Goal: Task Accomplishment & Management: Use online tool/utility

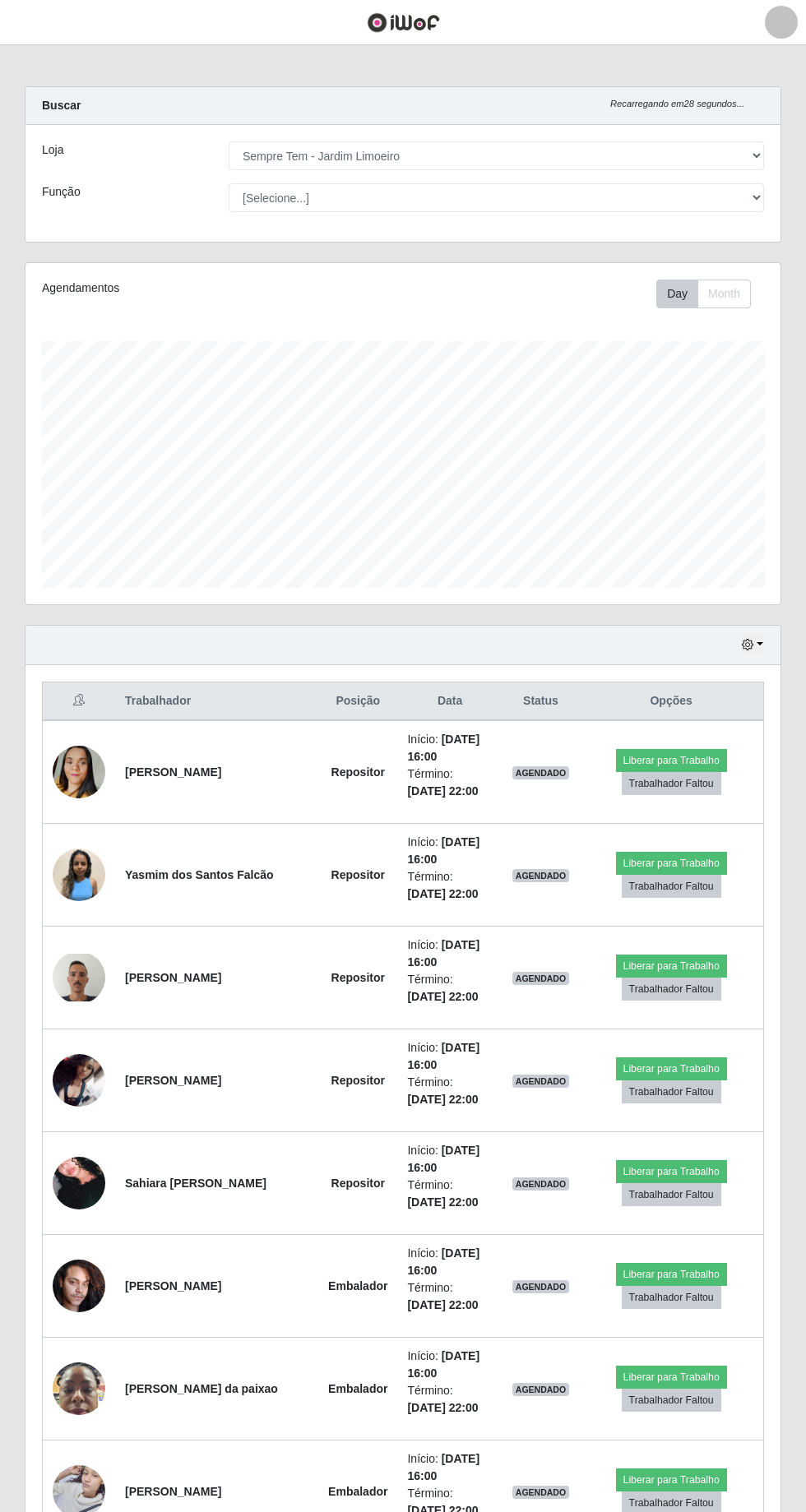
select select "508"
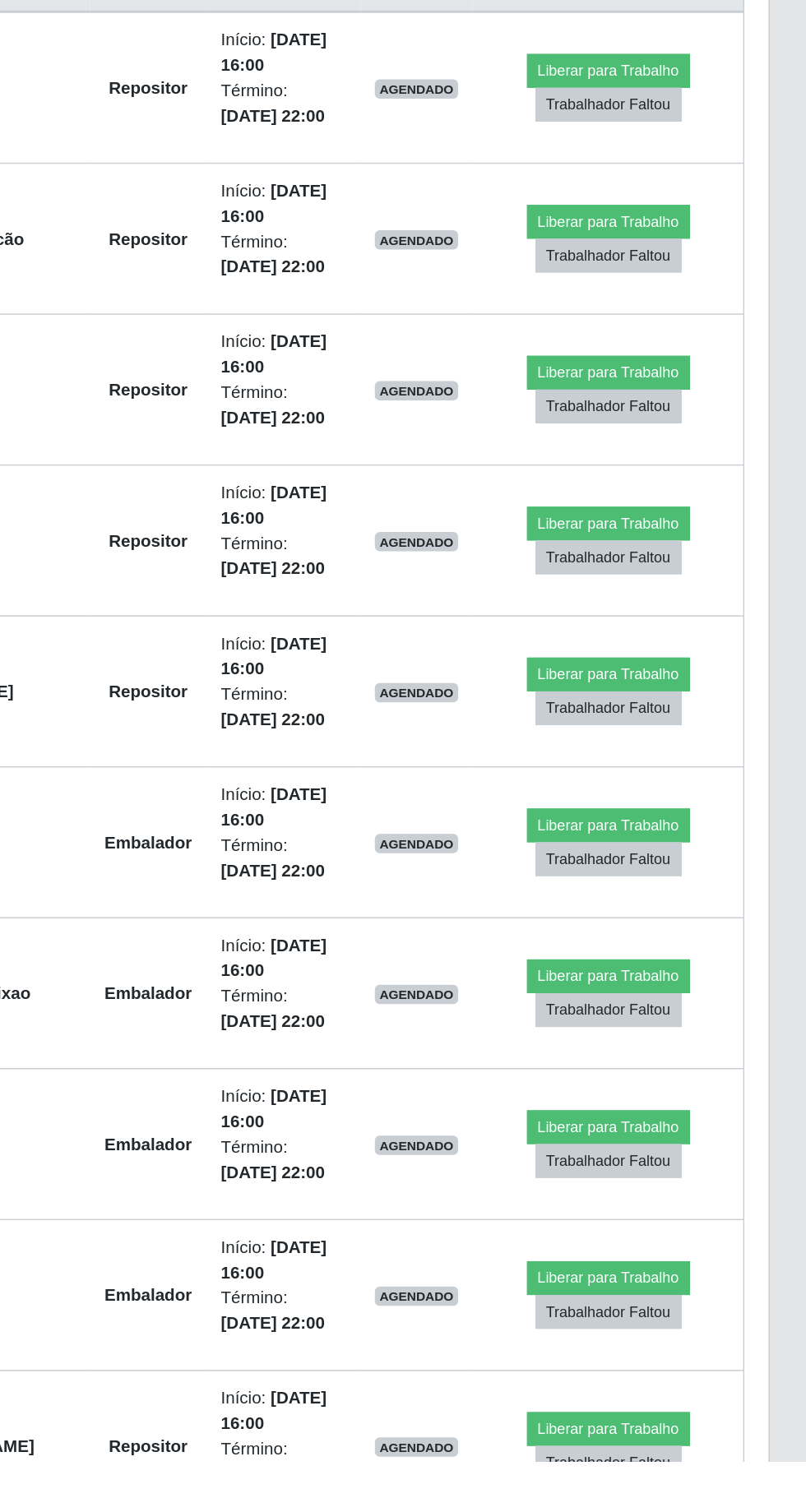
scroll to position [196, 0]
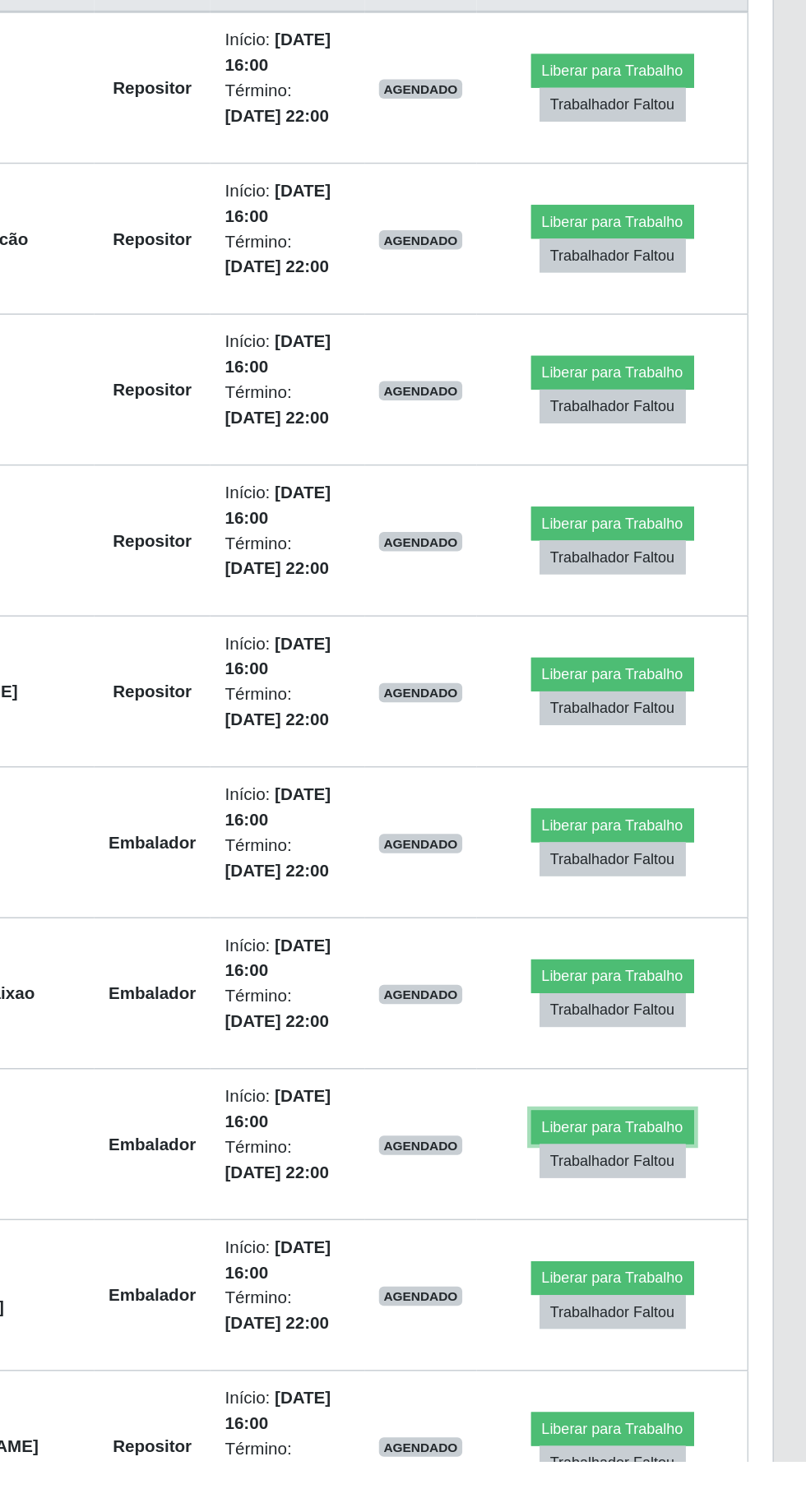
click at [670, 1276] on button "Liberar para Trabalho" at bounding box center [671, 1284] width 111 height 23
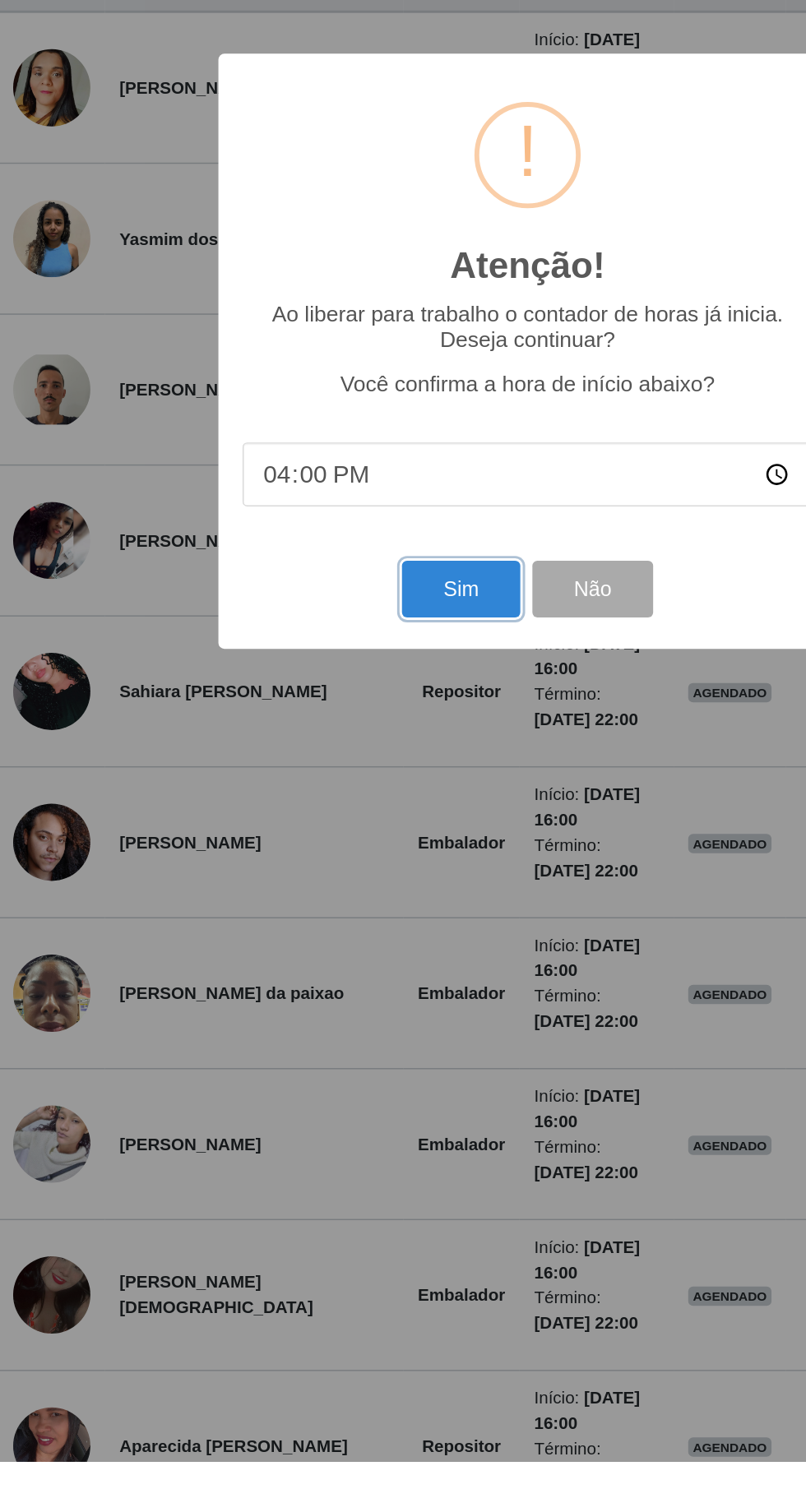
click at [370, 938] on button "Sim" at bounding box center [357, 918] width 80 height 38
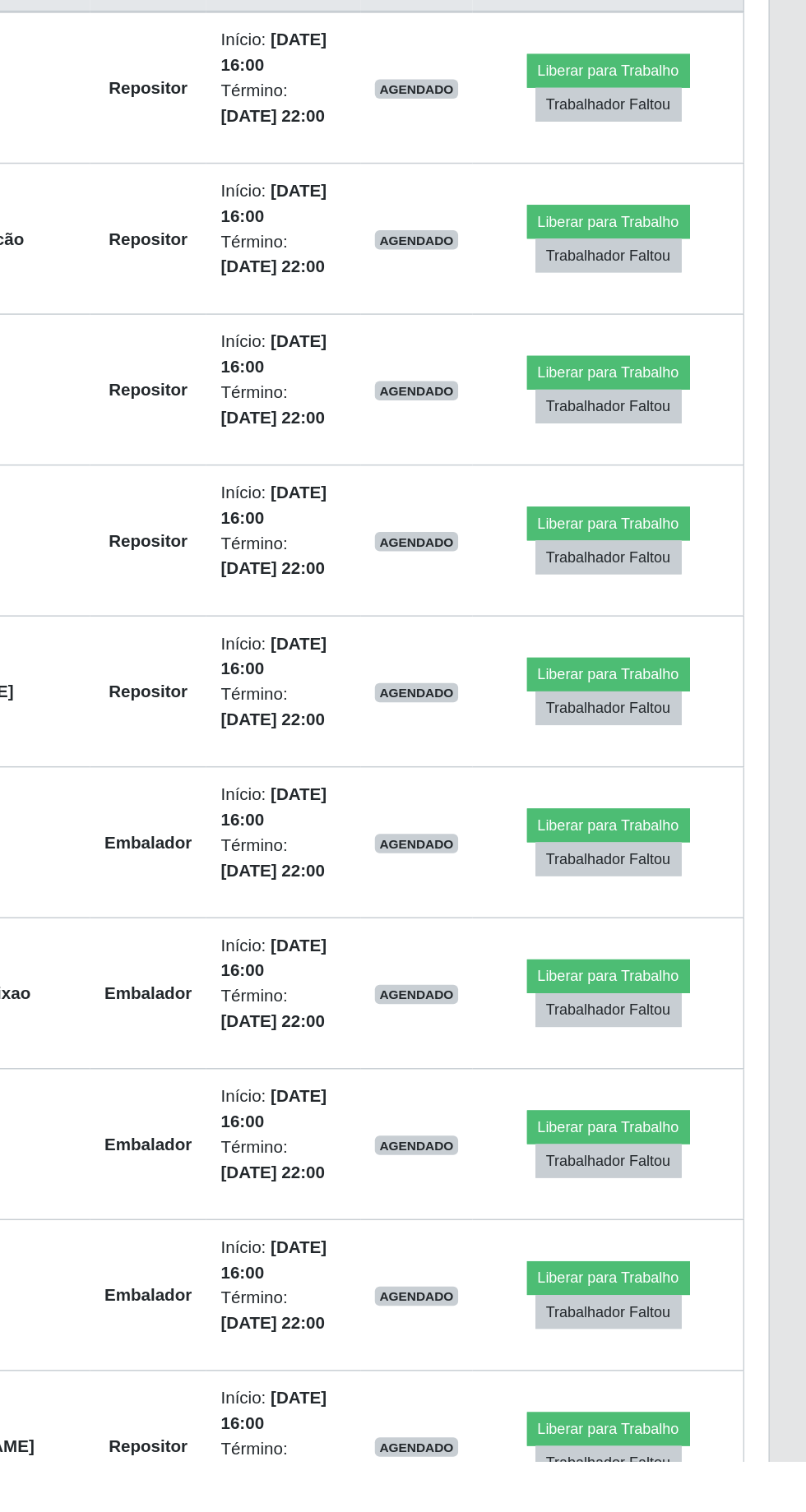
scroll to position [0, 0]
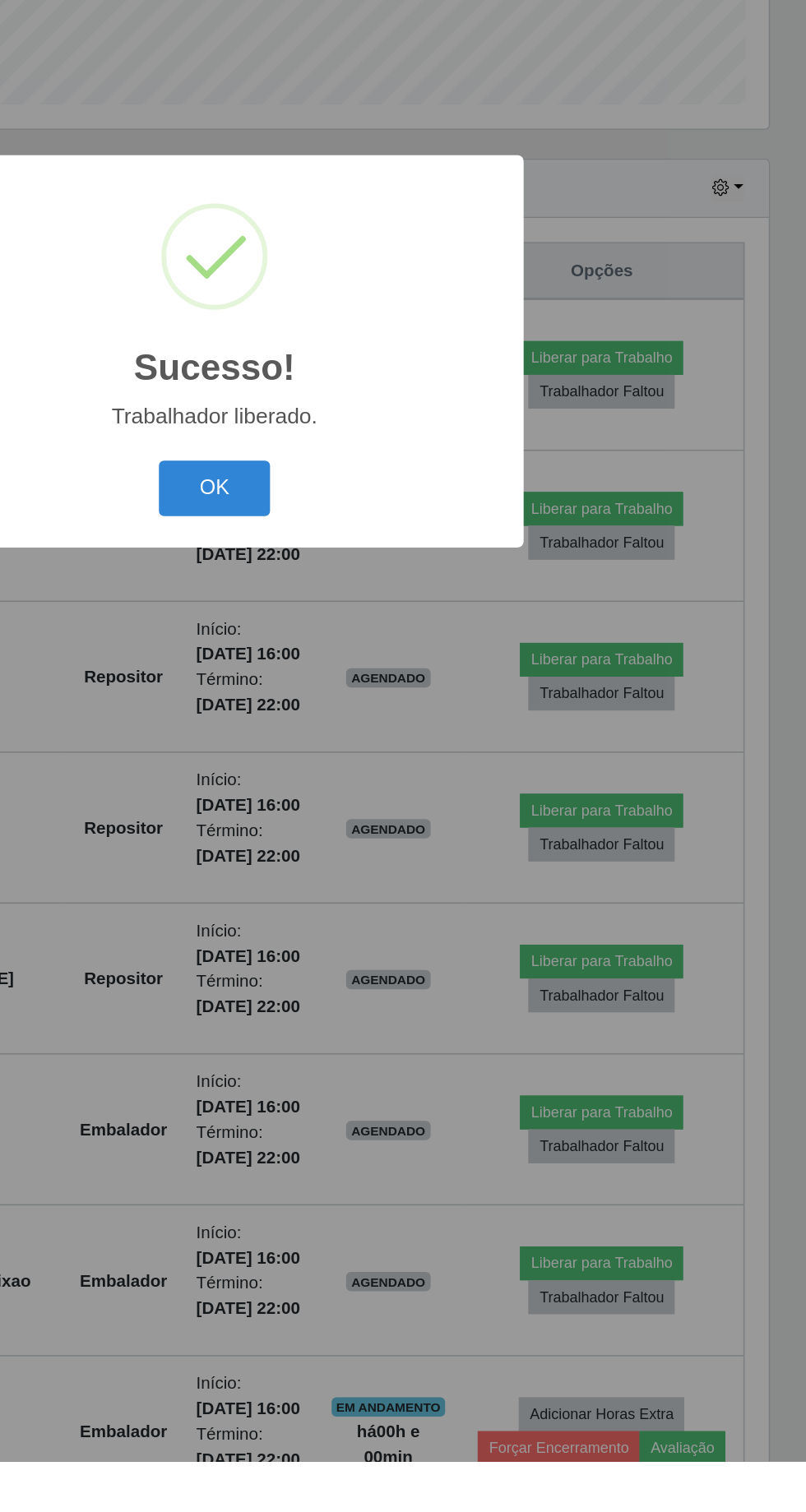
click at [420, 869] on button "OK" at bounding box center [403, 850] width 76 height 38
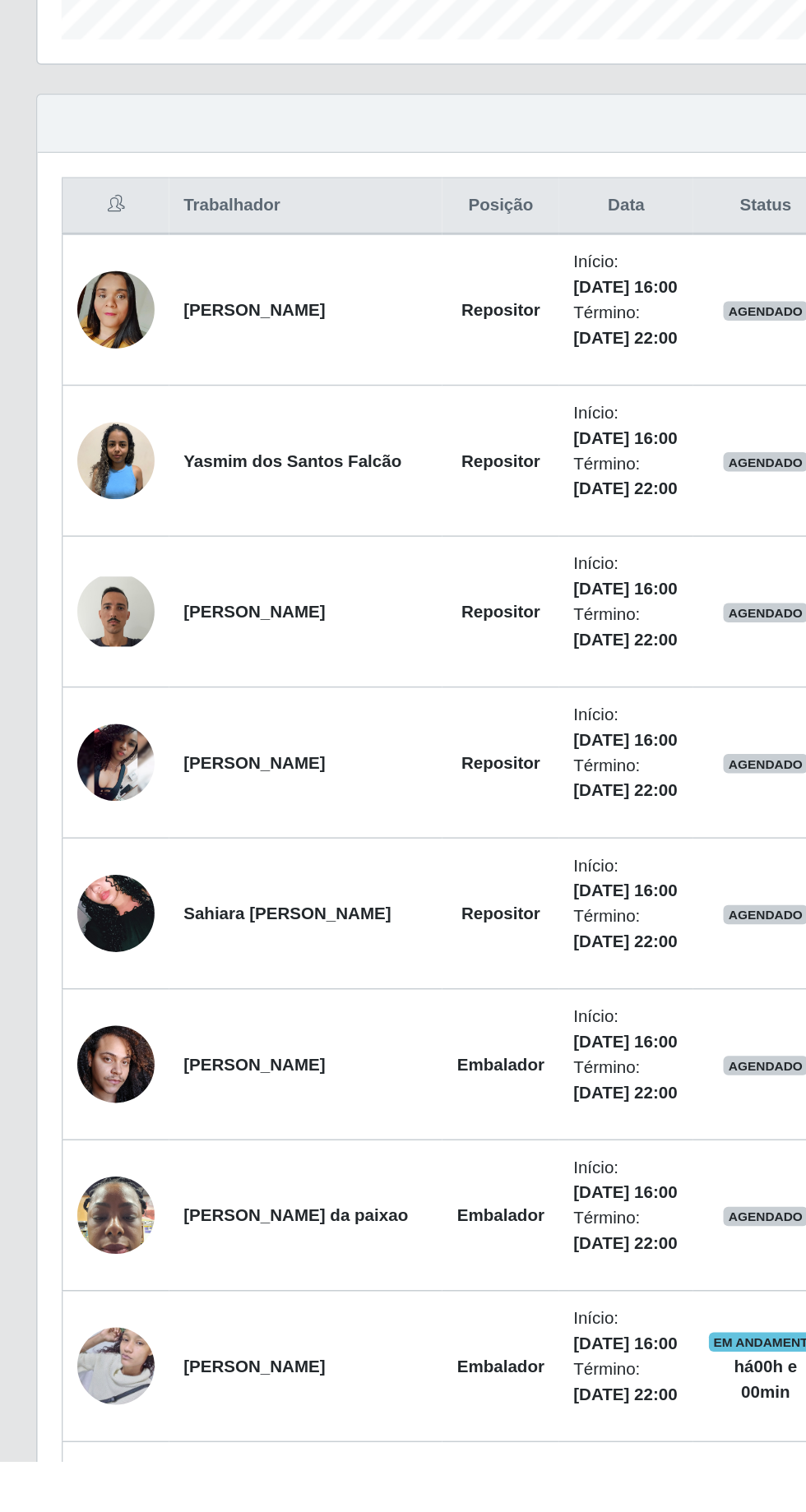
scroll to position [197, 0]
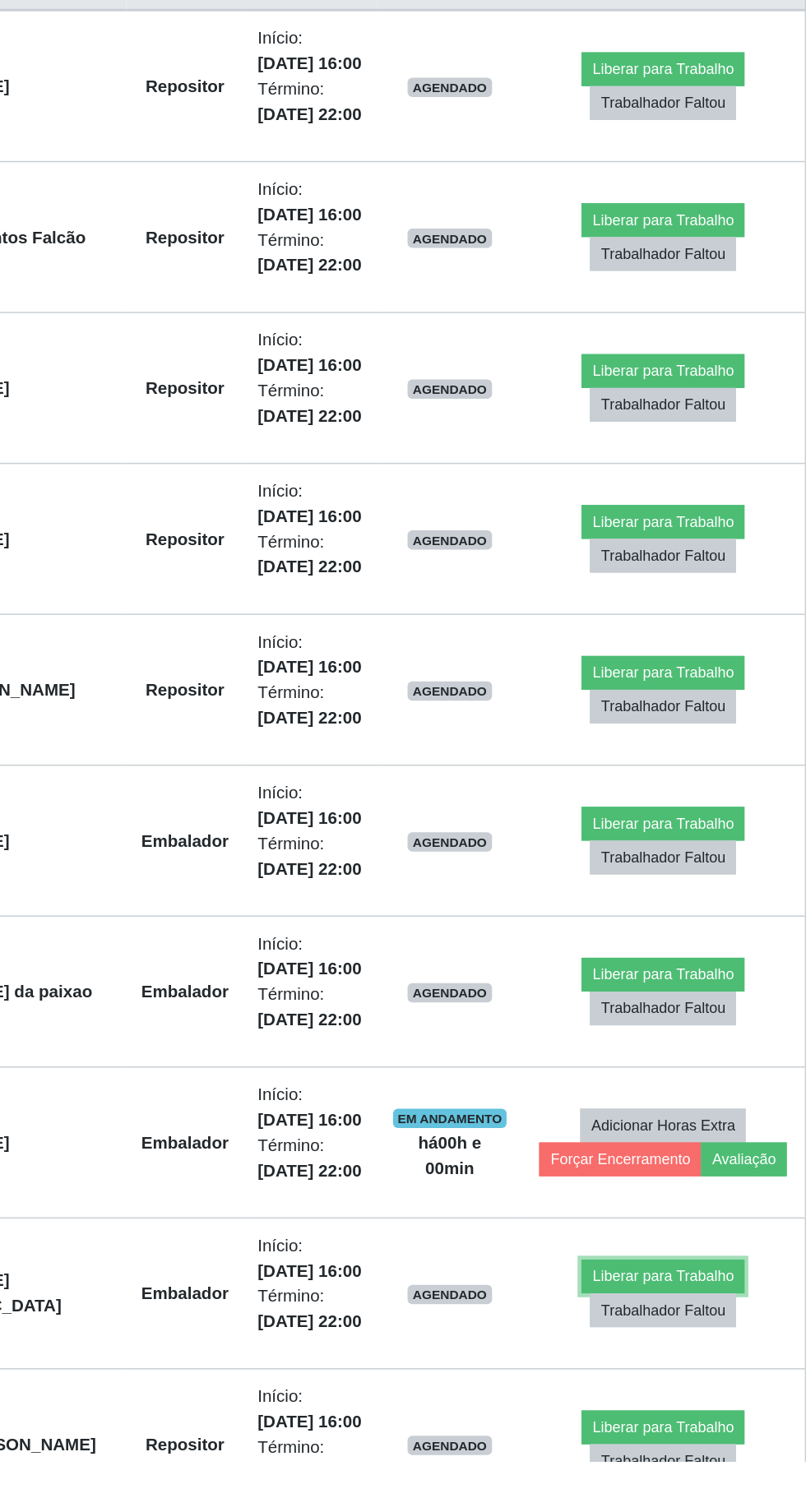
click at [650, 1377] on button "Liberar para Trabalho" at bounding box center [666, 1386] width 111 height 23
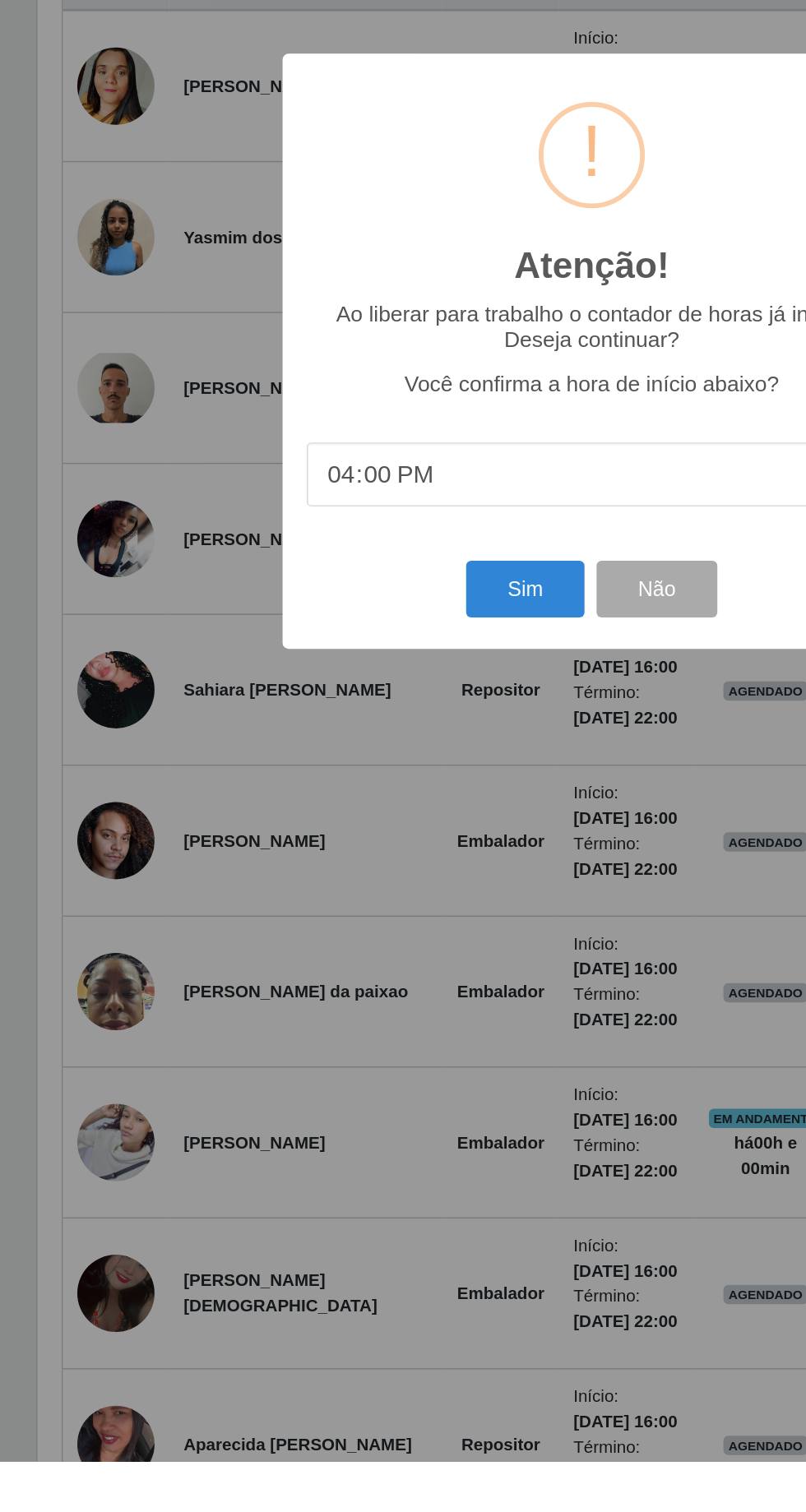
scroll to position [196, 0]
click at [357, 938] on button "Sim" at bounding box center [357, 918] width 80 height 38
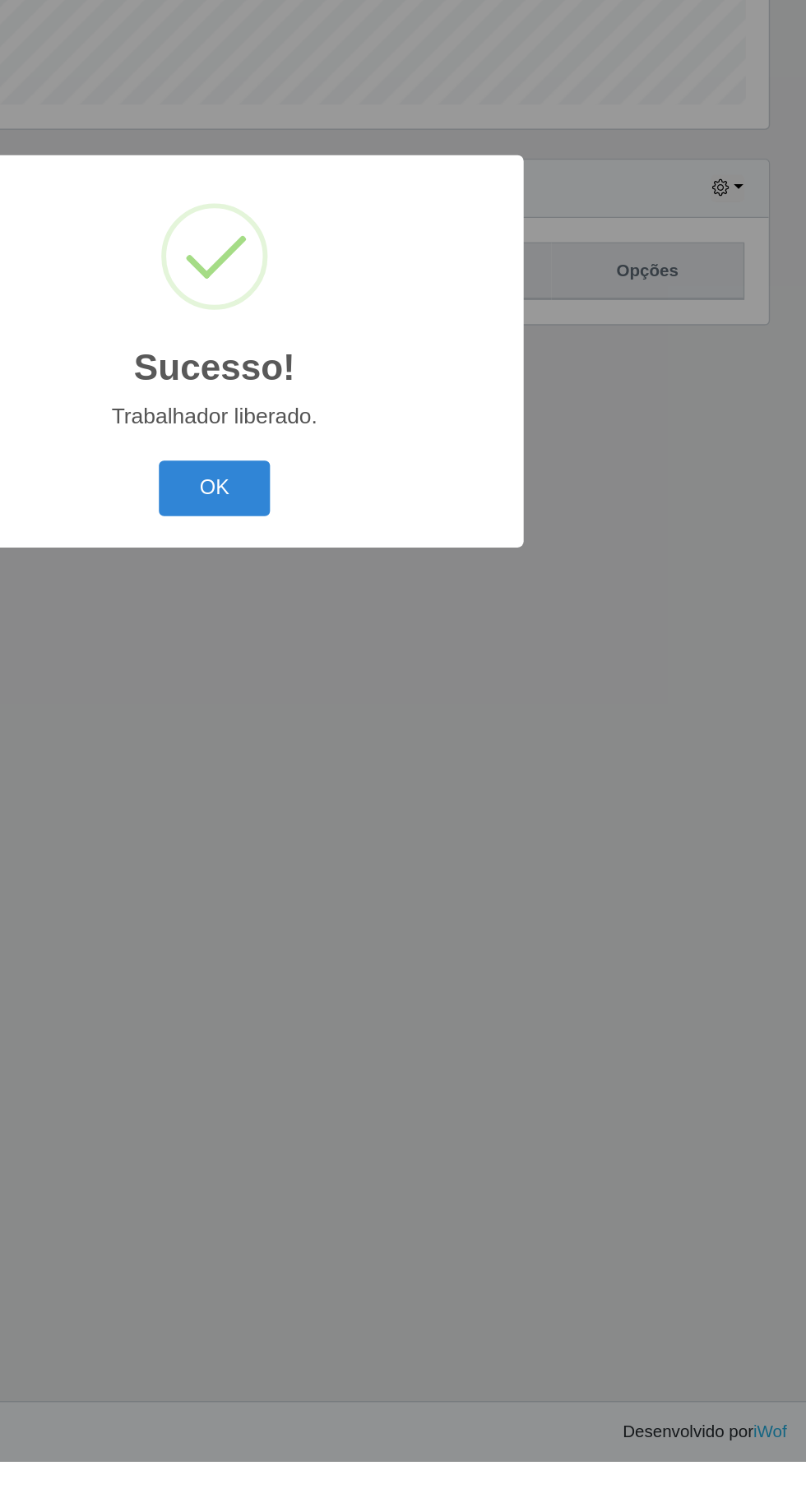
scroll to position [0, 0]
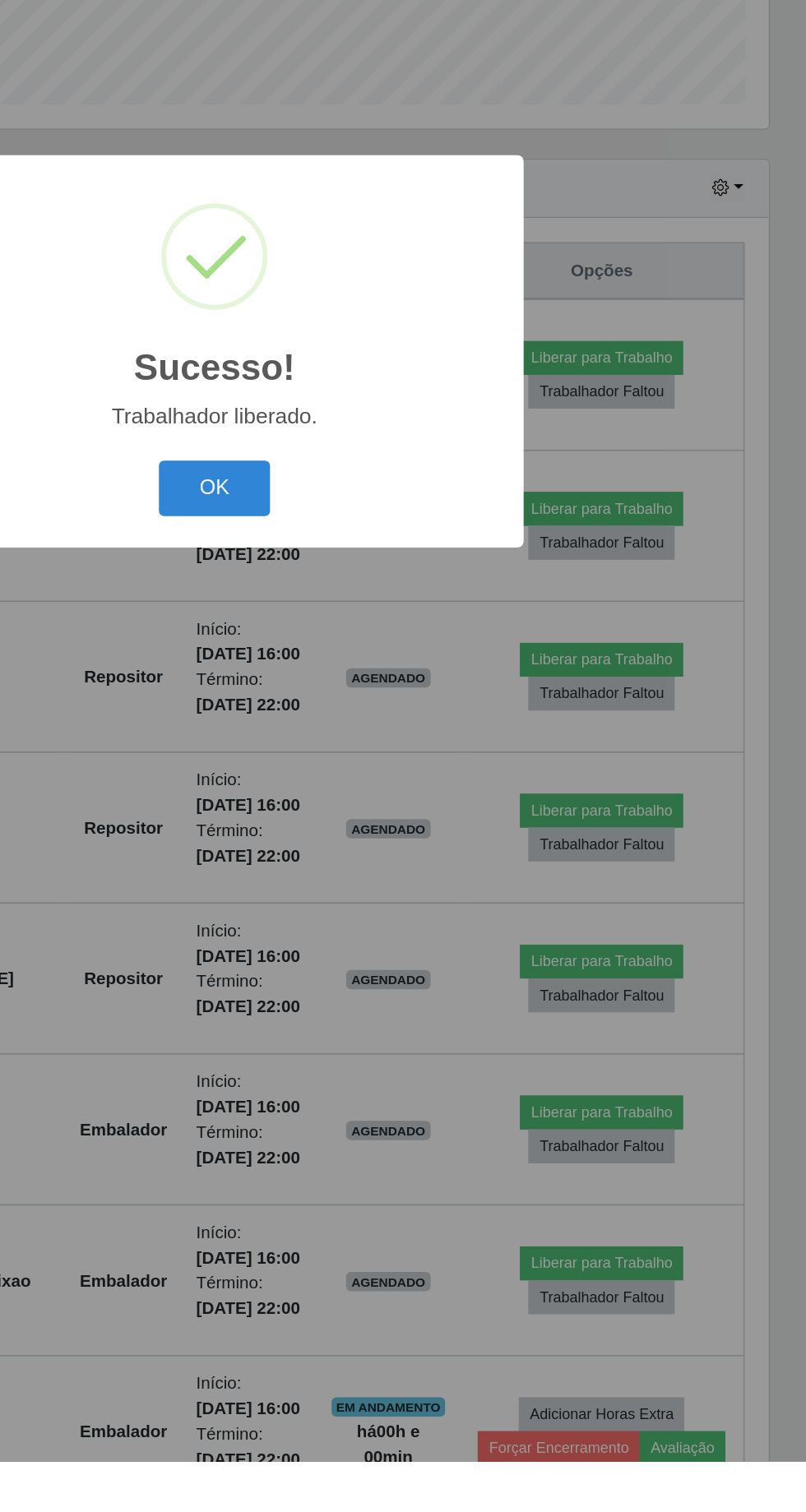
click at [414, 869] on button "OK" at bounding box center [403, 850] width 76 height 38
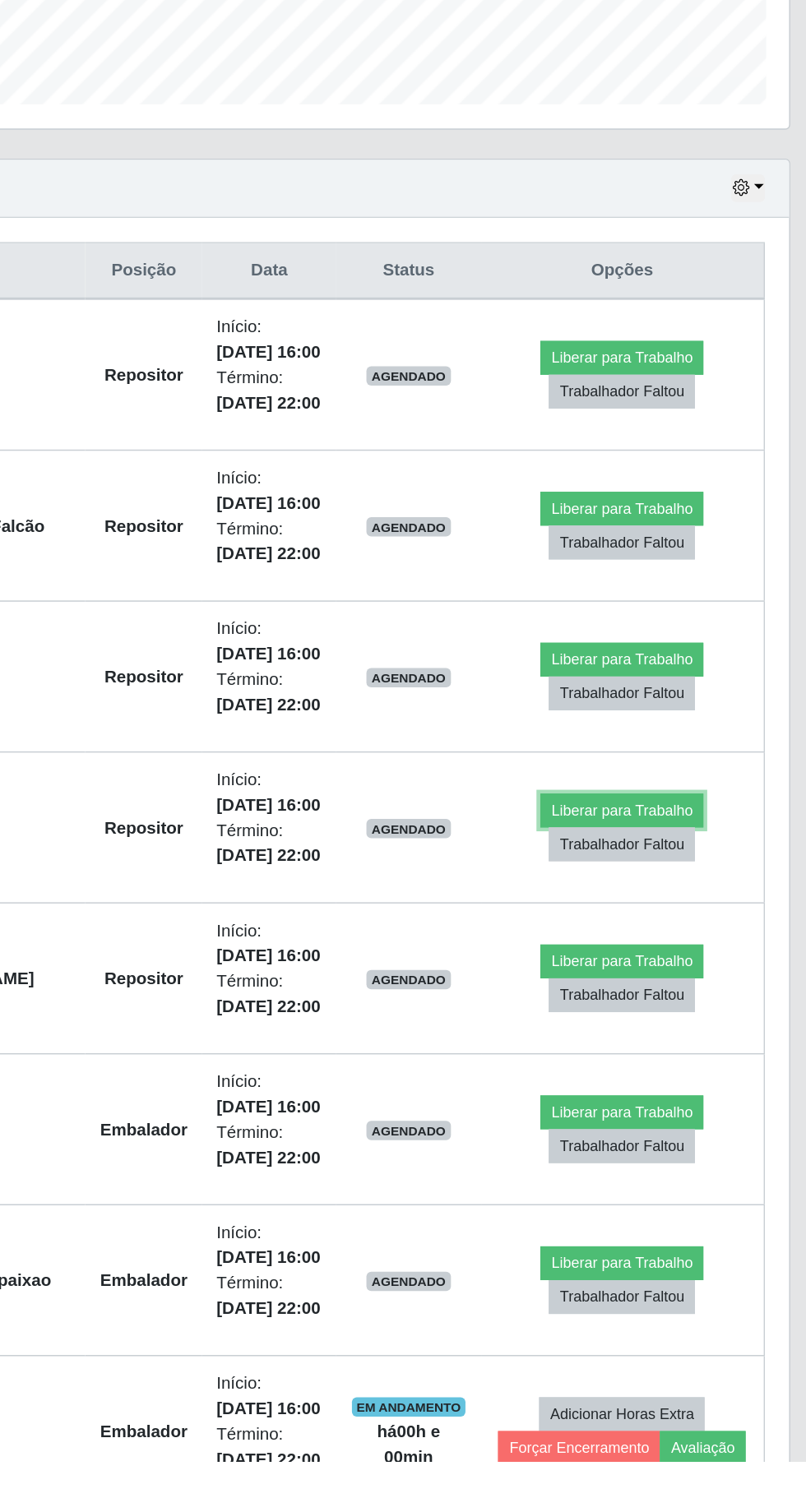
click at [657, 1066] on button "Liberar para Trabalho" at bounding box center [666, 1069] width 111 height 23
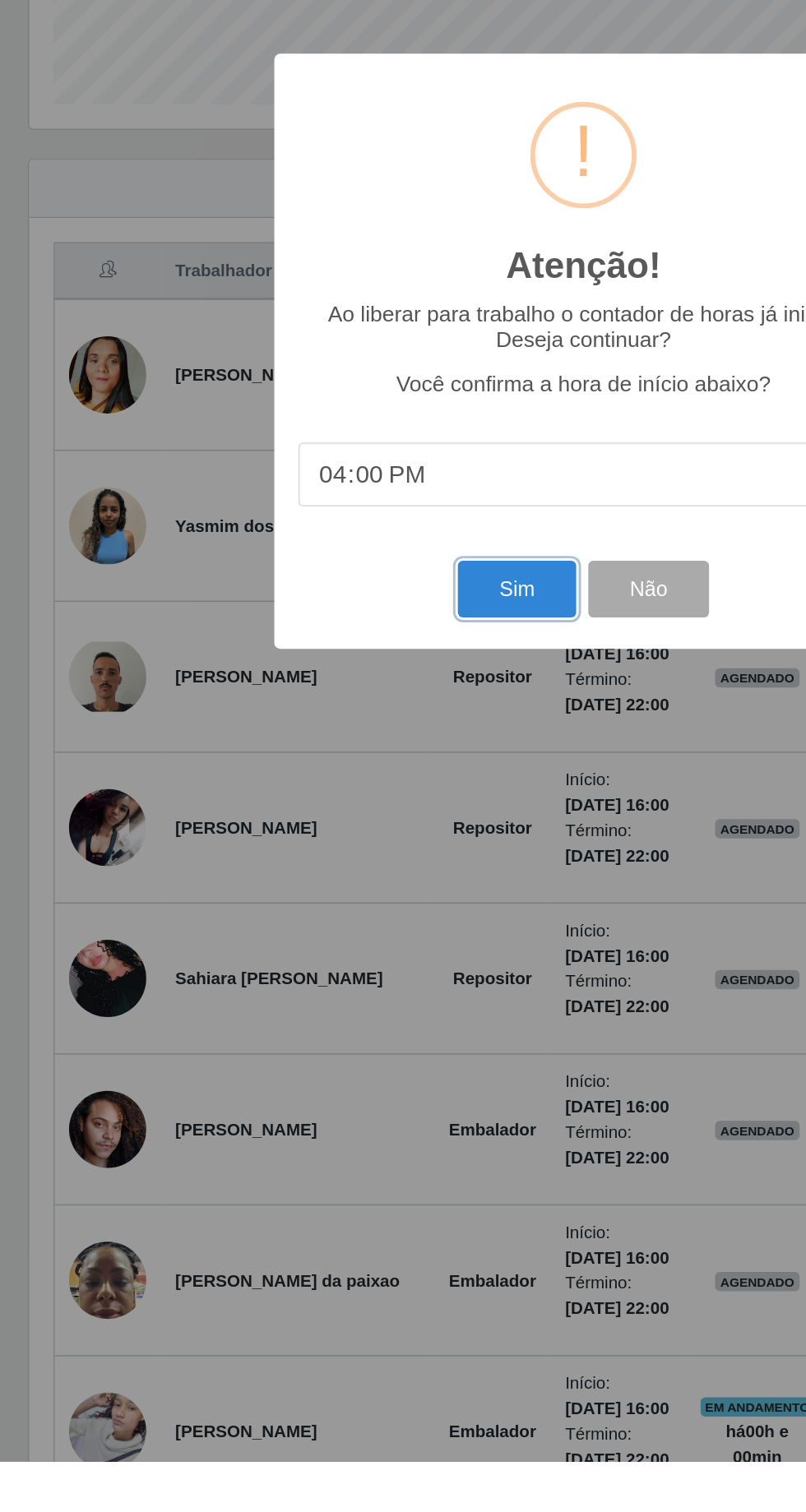
click at [372, 938] on button "Sim" at bounding box center [357, 918] width 80 height 38
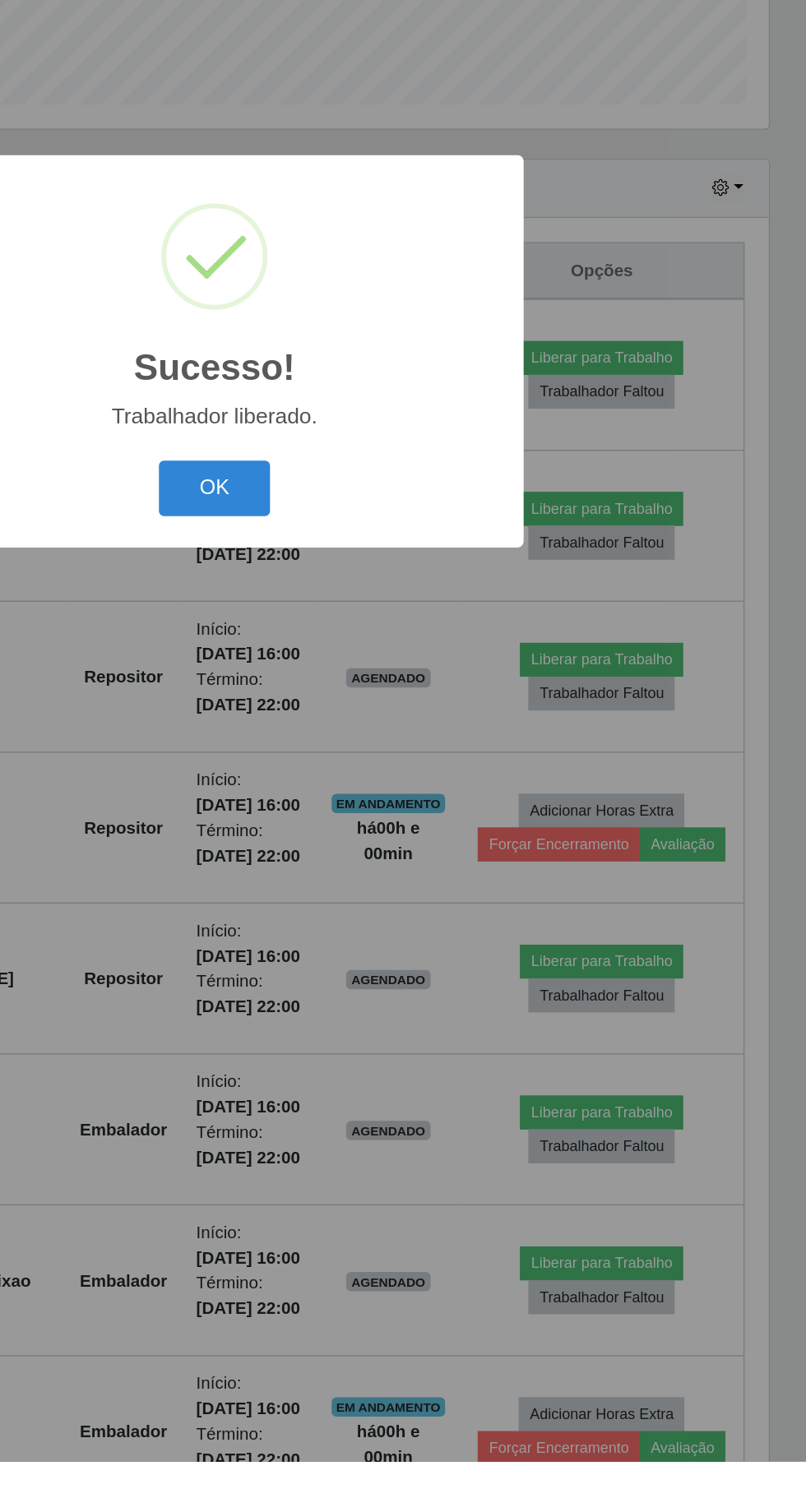
click at [414, 869] on button "OK" at bounding box center [403, 850] width 76 height 38
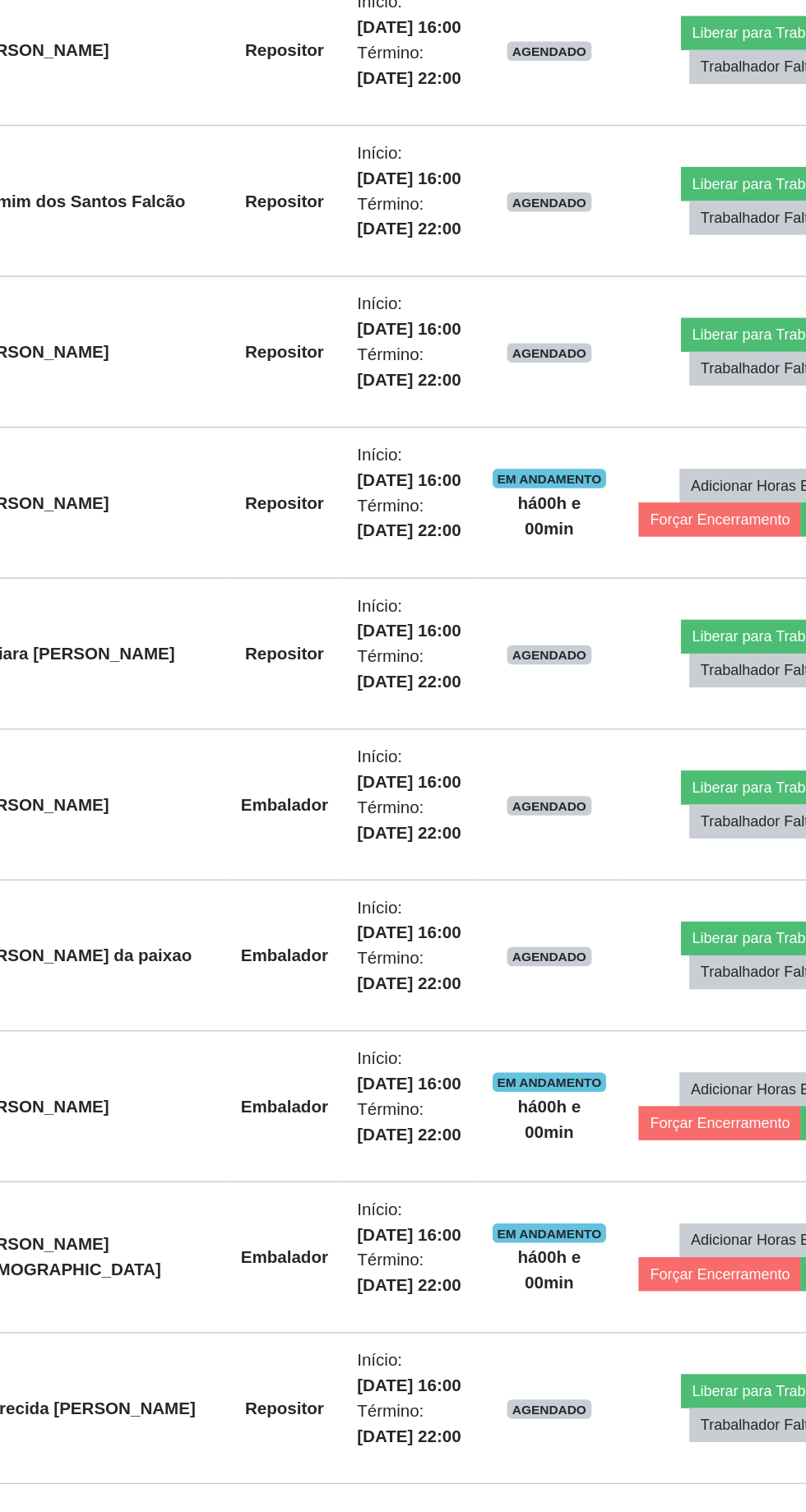
scroll to position [259, 0]
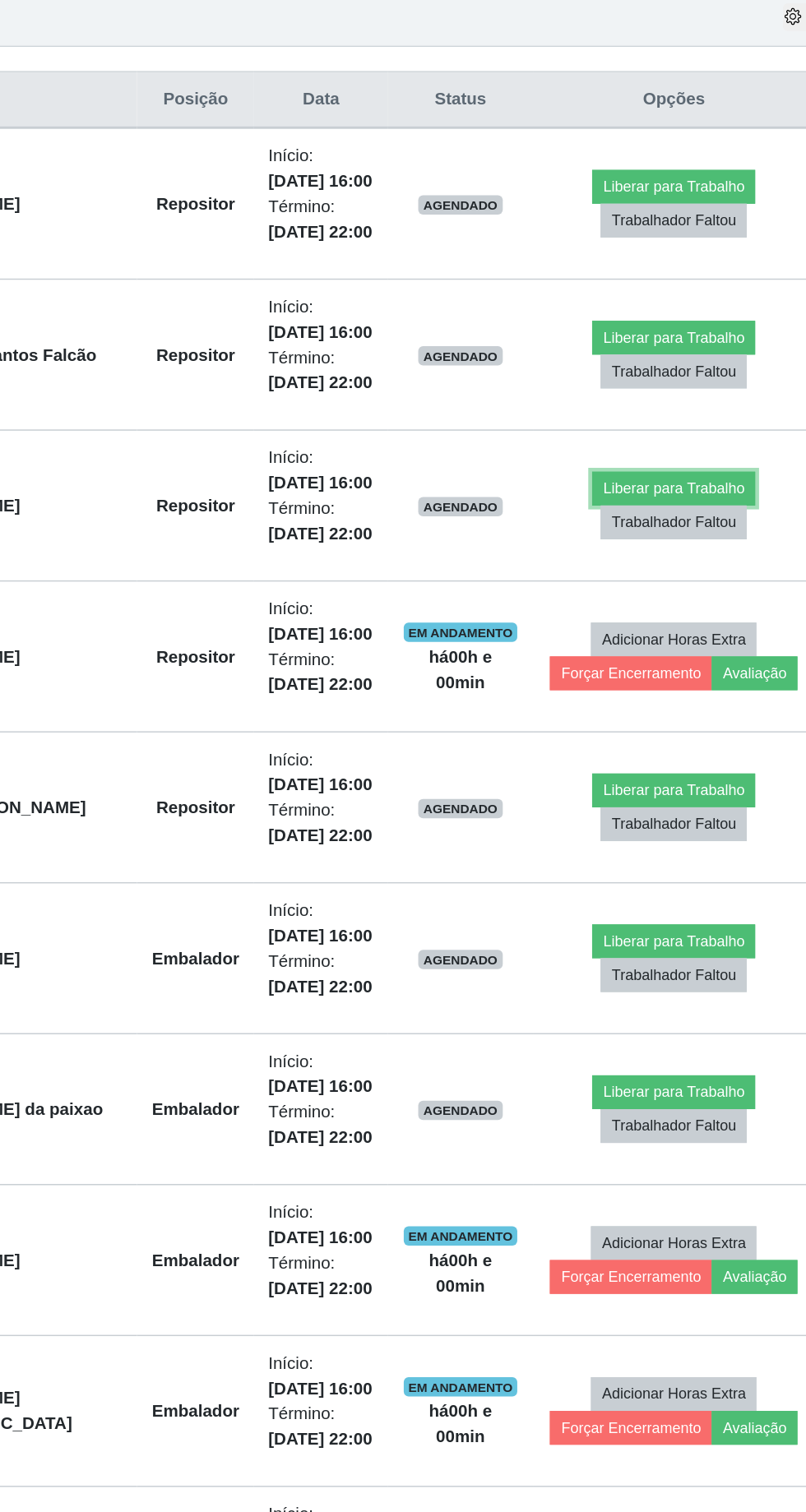
click at [650, 702] on button "Liberar para Trabalho" at bounding box center [666, 707] width 111 height 23
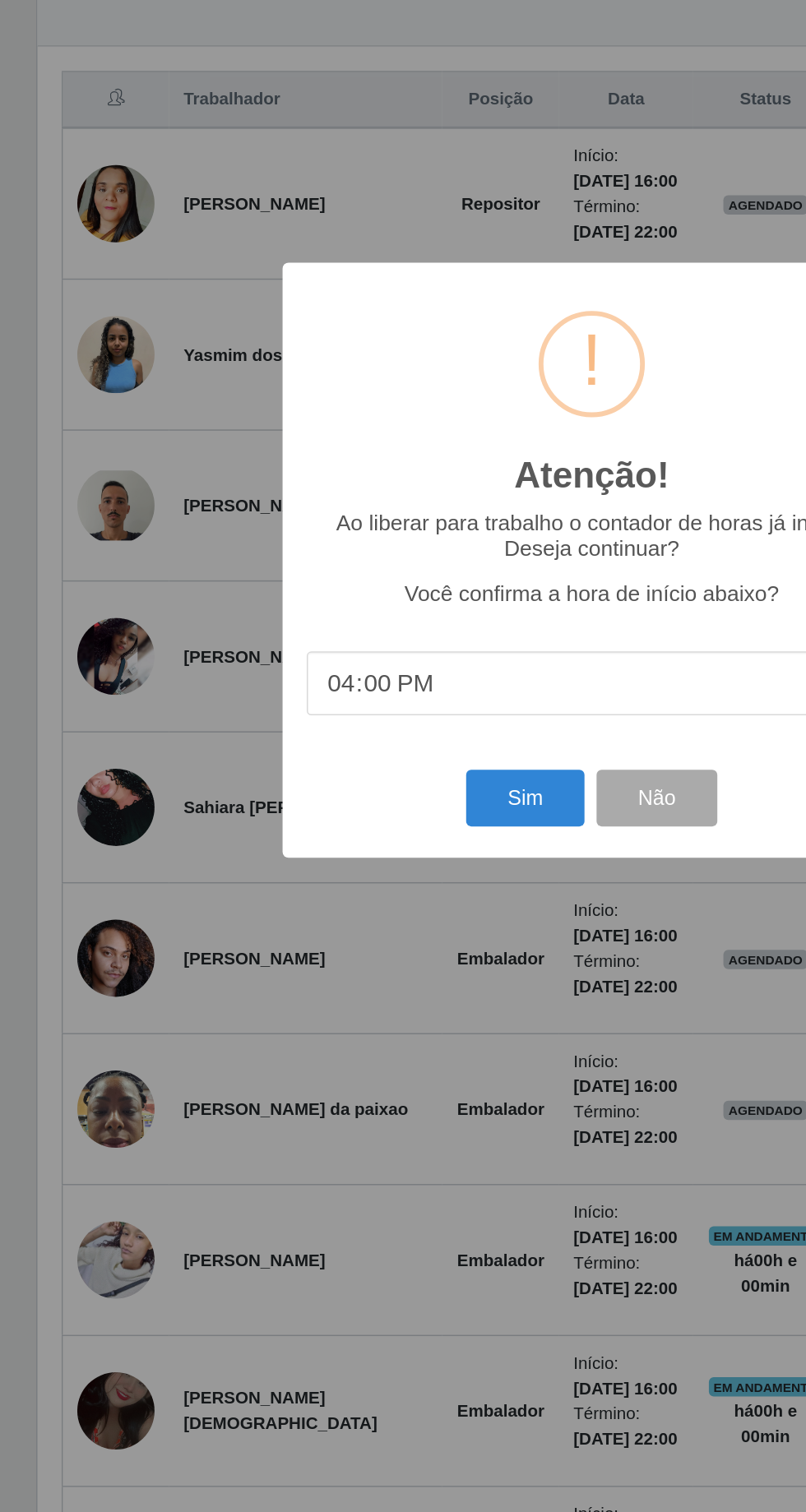
click at [173, 925] on div "Atenção! × Ao liberar para trabalho o contador de horas já inicia. Deseja conti…" at bounding box center [403, 756] width 806 height 1512
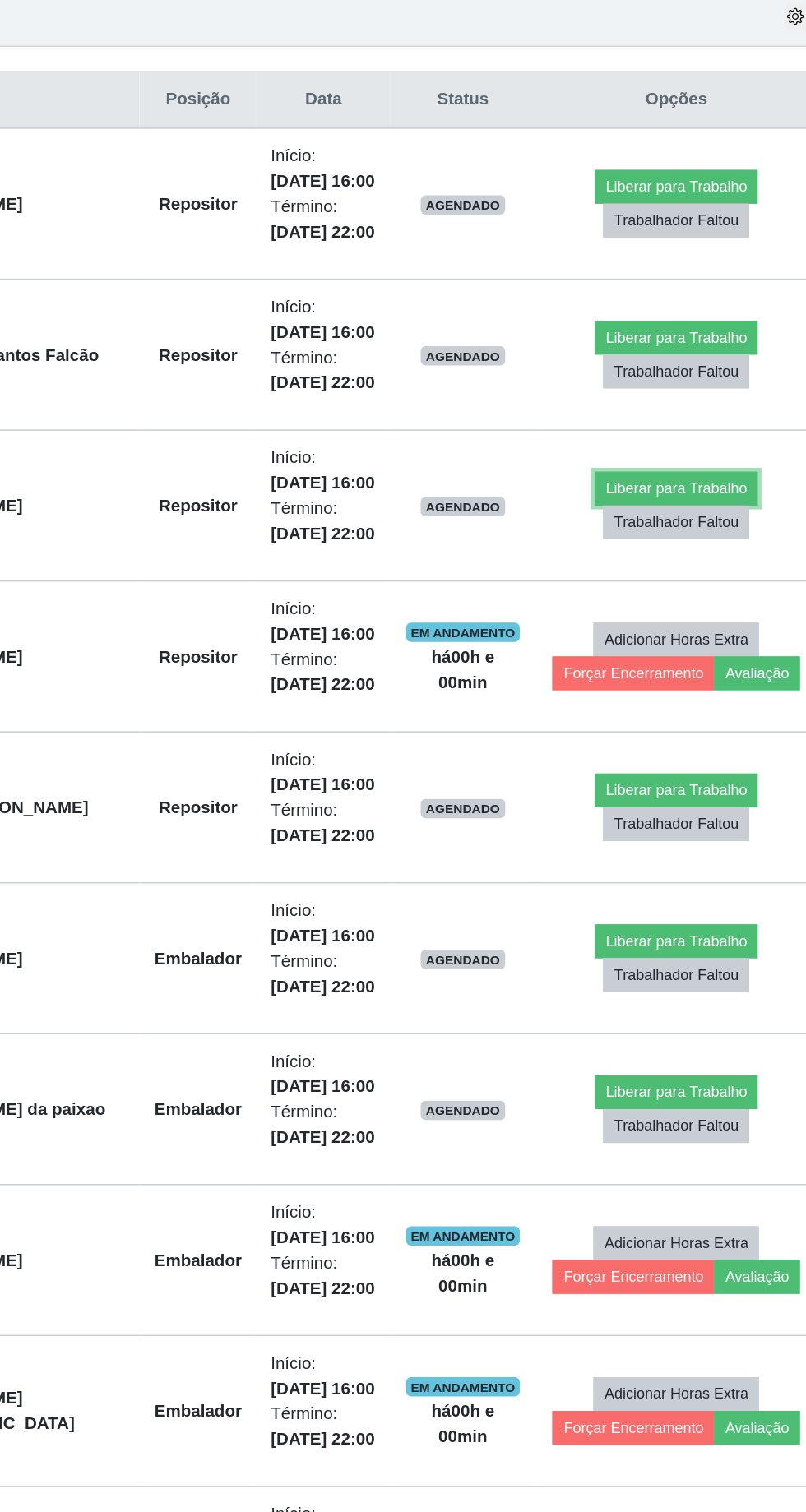
click at [657, 704] on button "Liberar para Trabalho" at bounding box center [666, 707] width 111 height 23
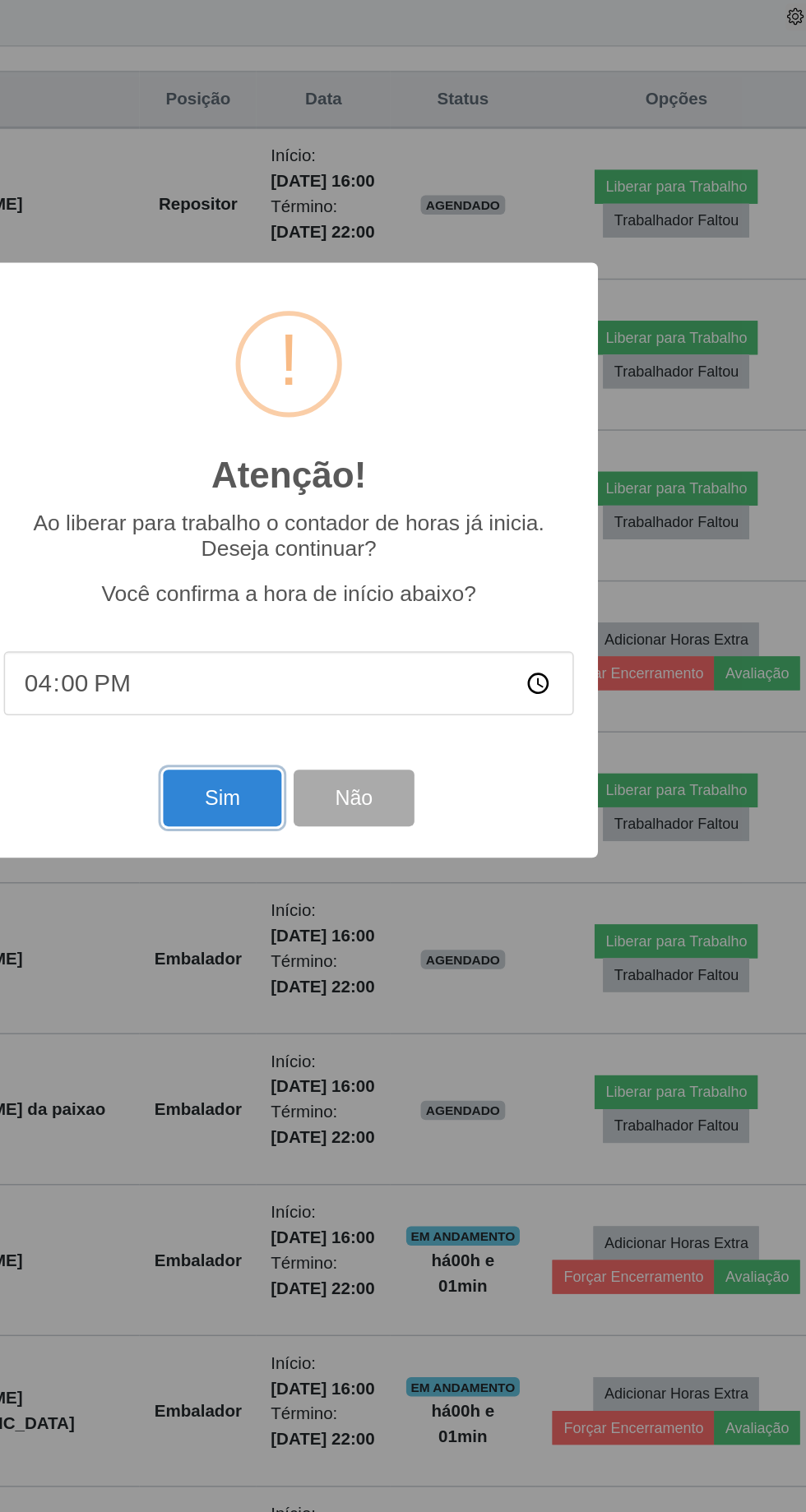
click at [358, 921] on button "Sim" at bounding box center [357, 918] width 80 height 38
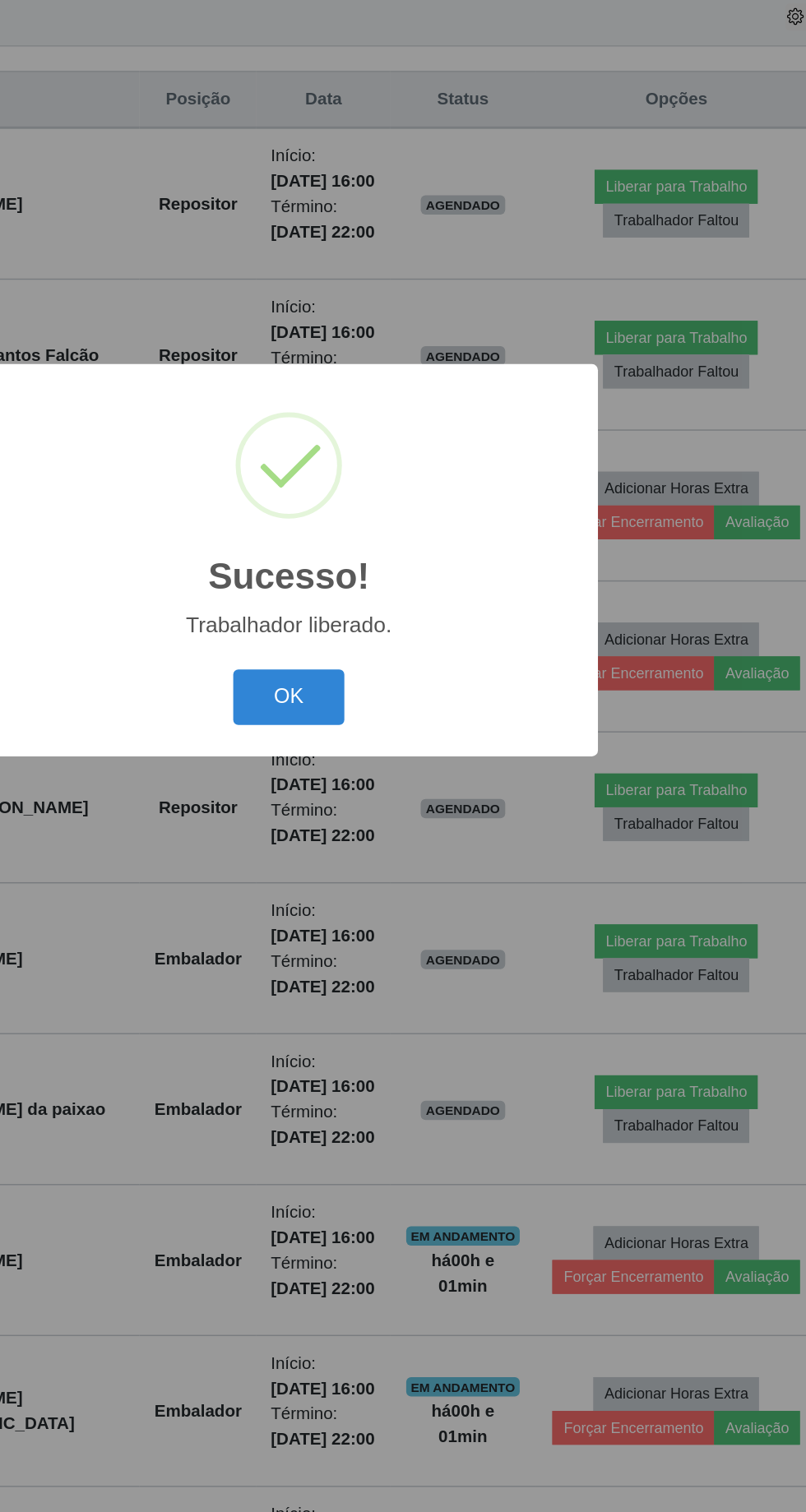
scroll to position [108, 0]
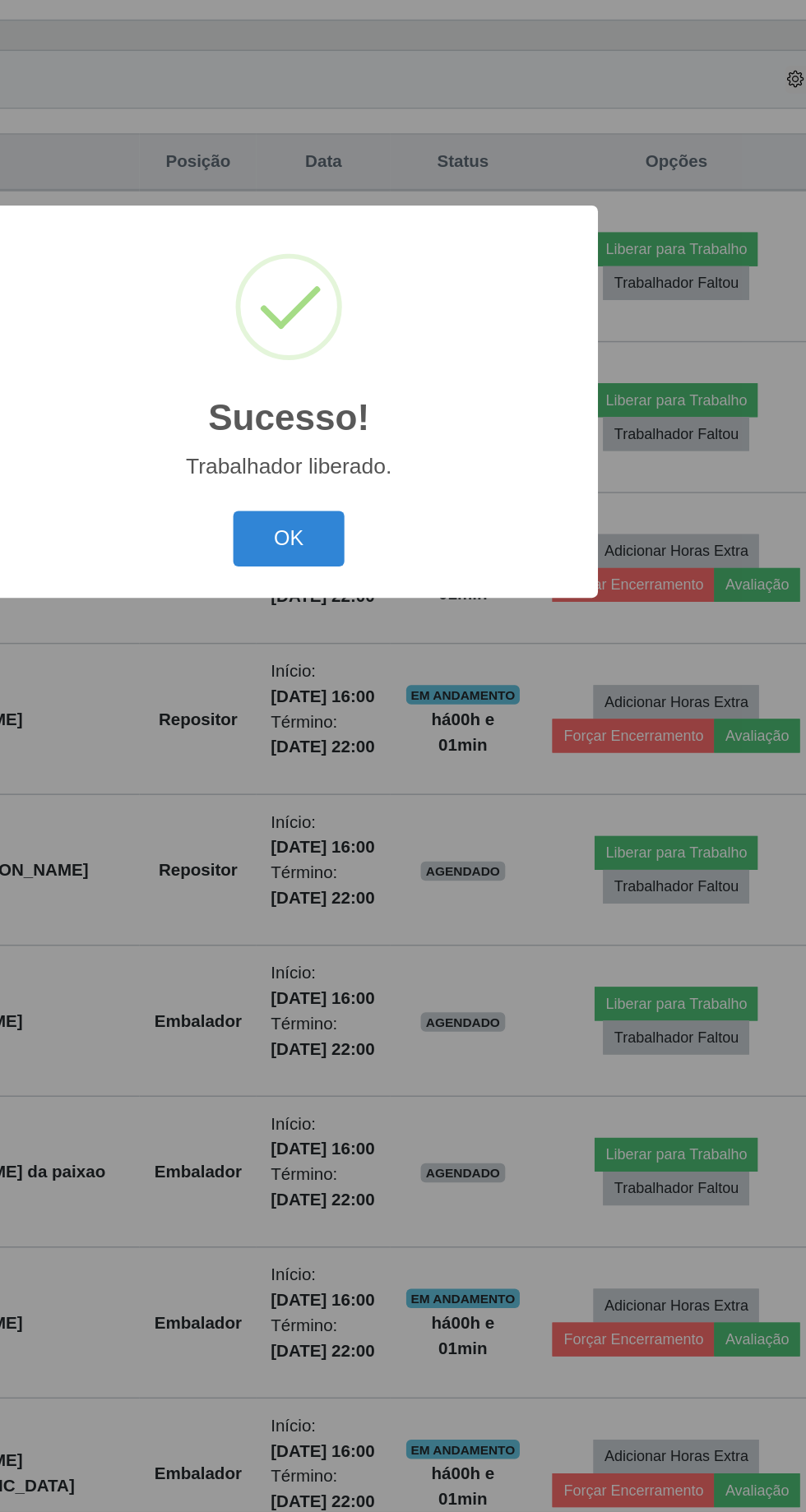
click at [405, 840] on button "OK" at bounding box center [403, 850] width 76 height 38
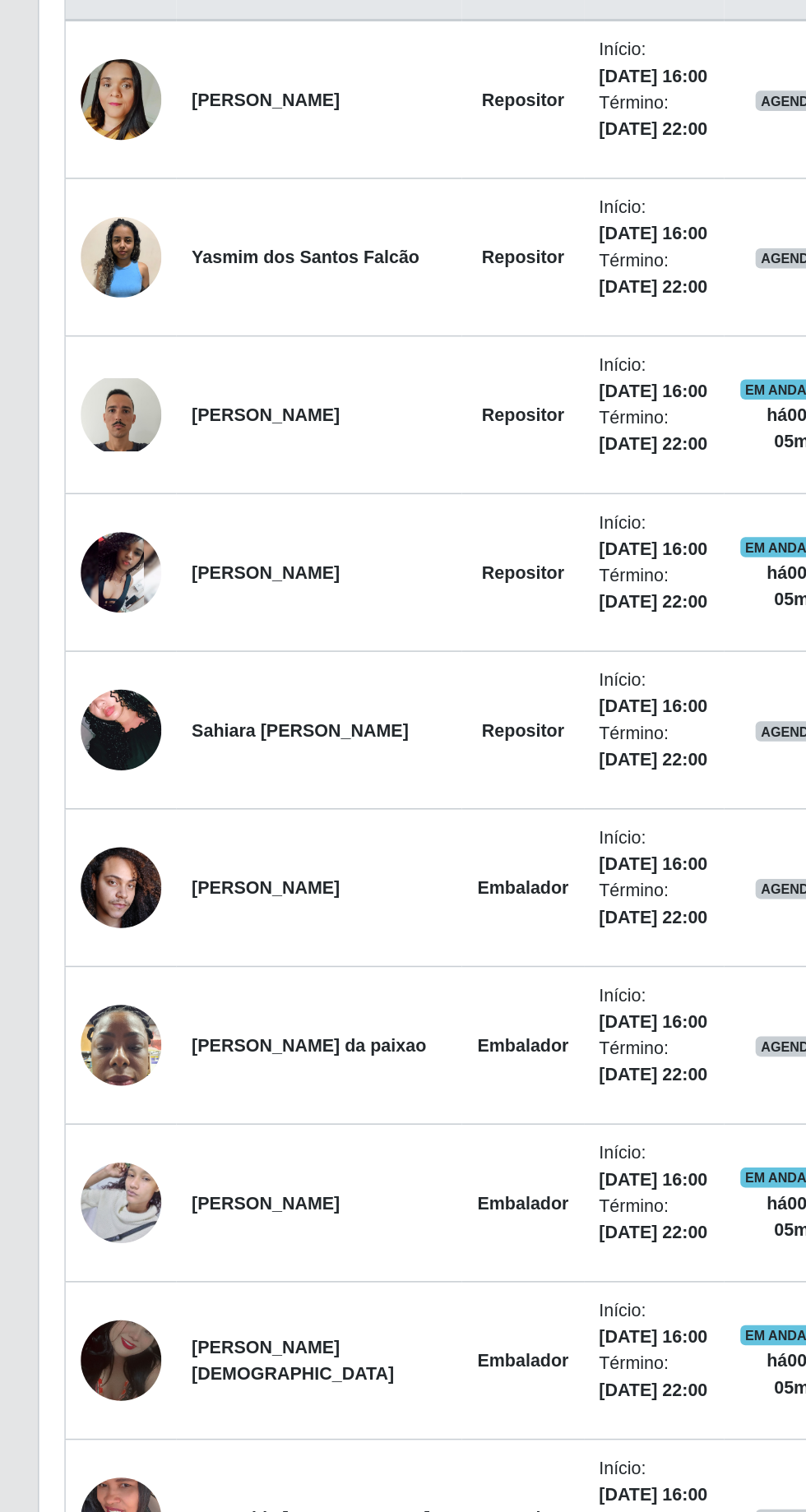
scroll to position [197, 0]
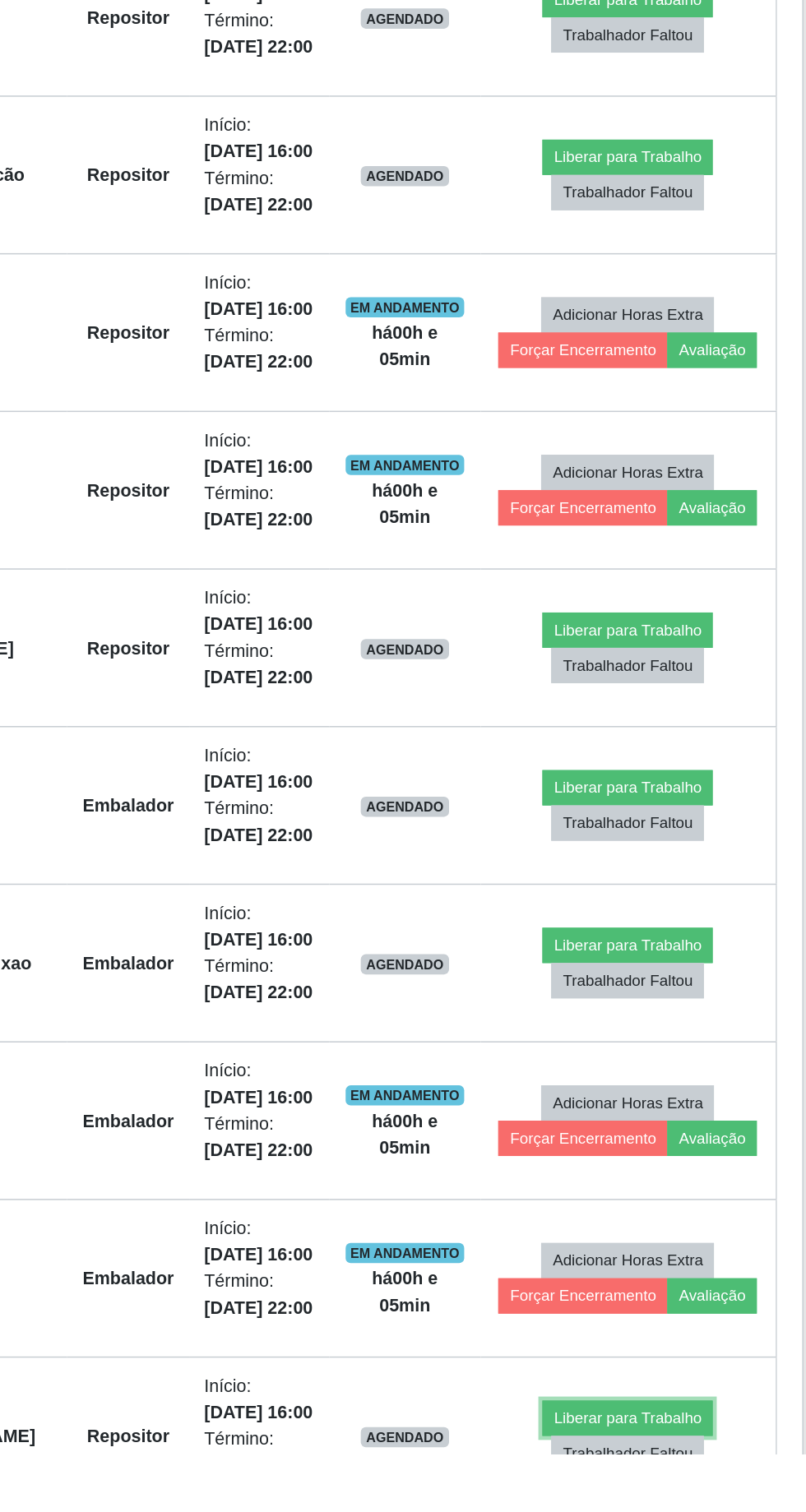
click at [659, 1480] on button "Liberar para Trabalho" at bounding box center [666, 1489] width 111 height 23
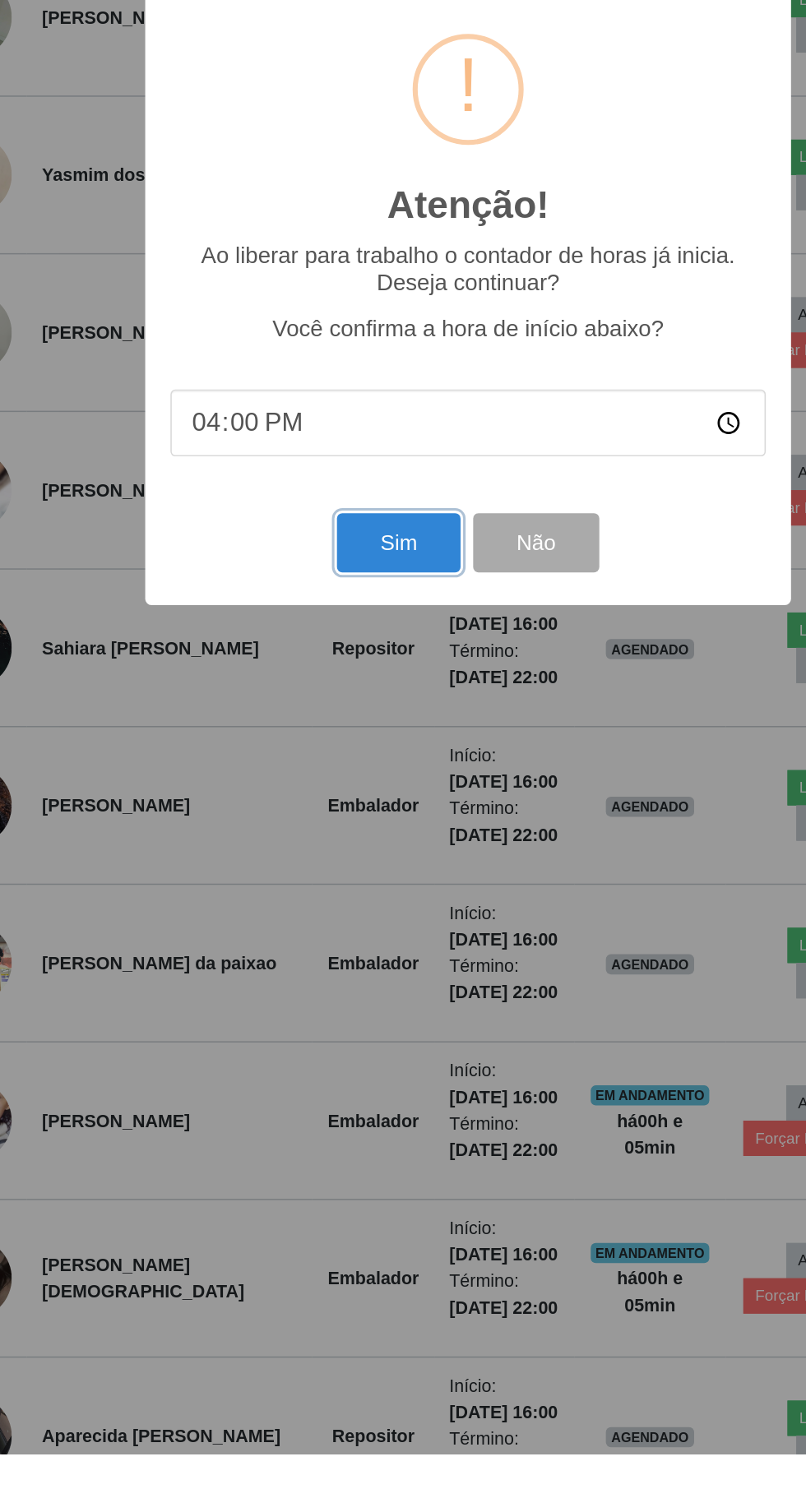
click at [342, 938] on button "Sim" at bounding box center [357, 918] width 80 height 38
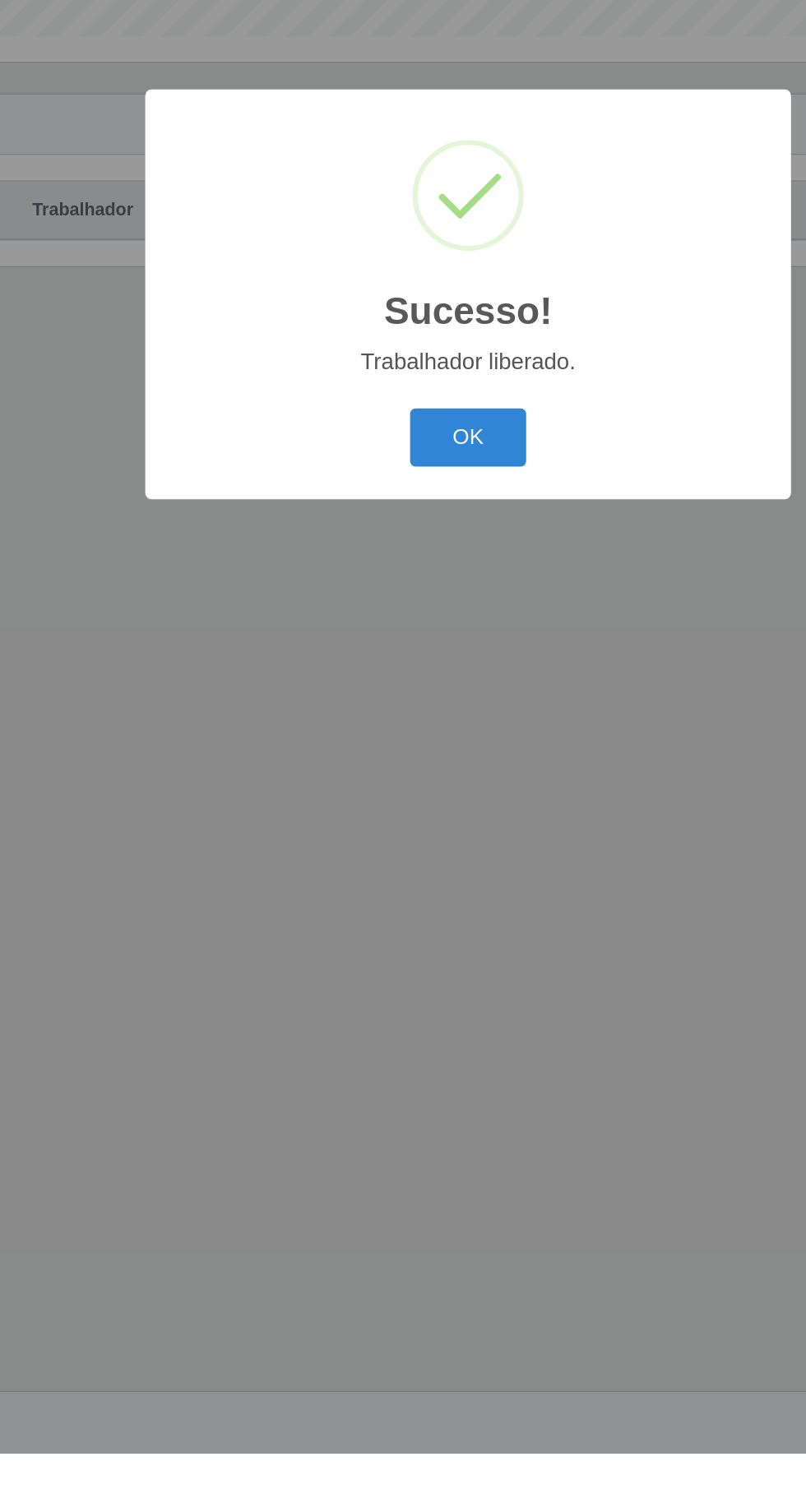
scroll to position [0, 0]
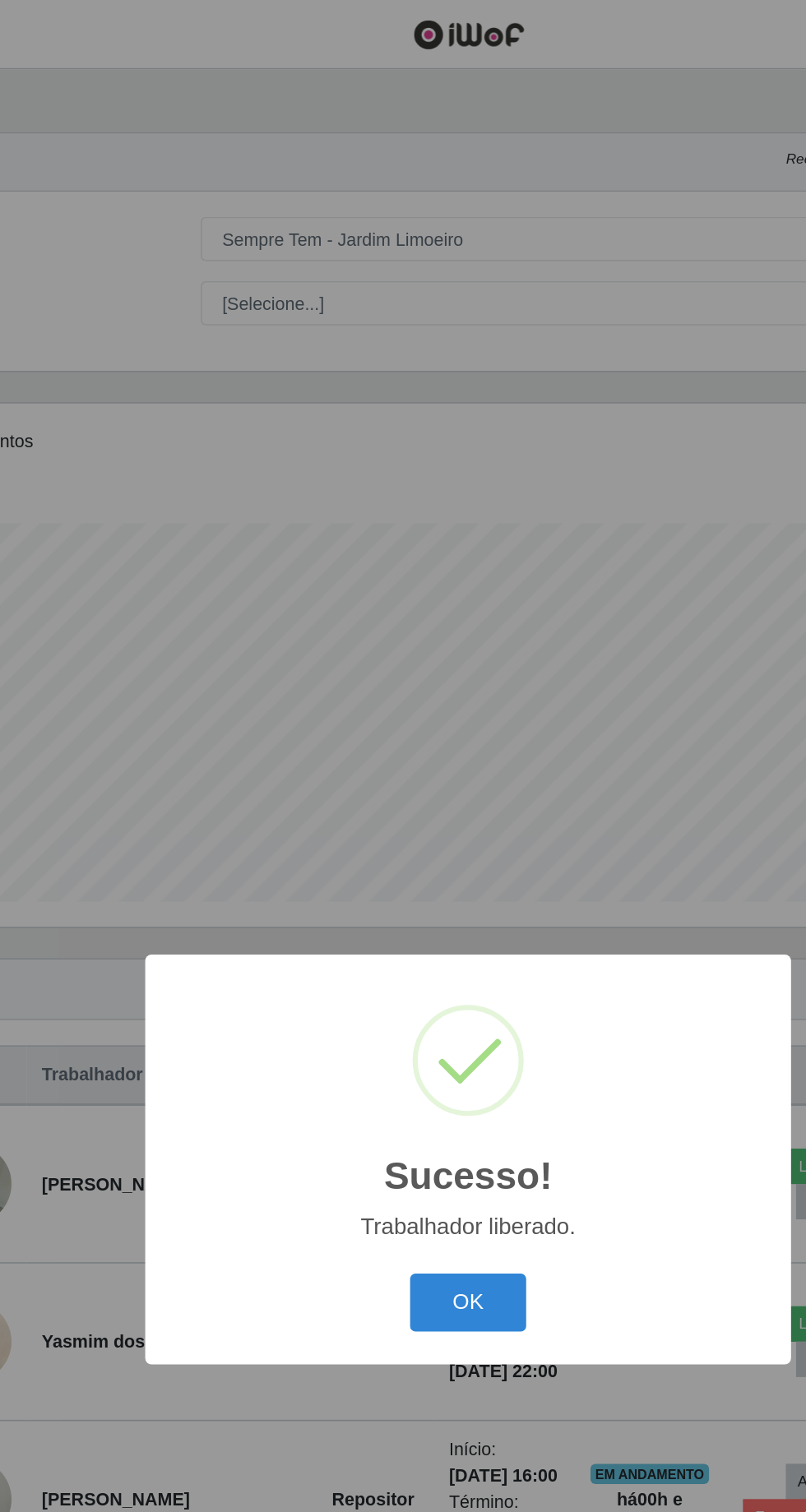
click at [428, 869] on button "OK" at bounding box center [403, 850] width 76 height 38
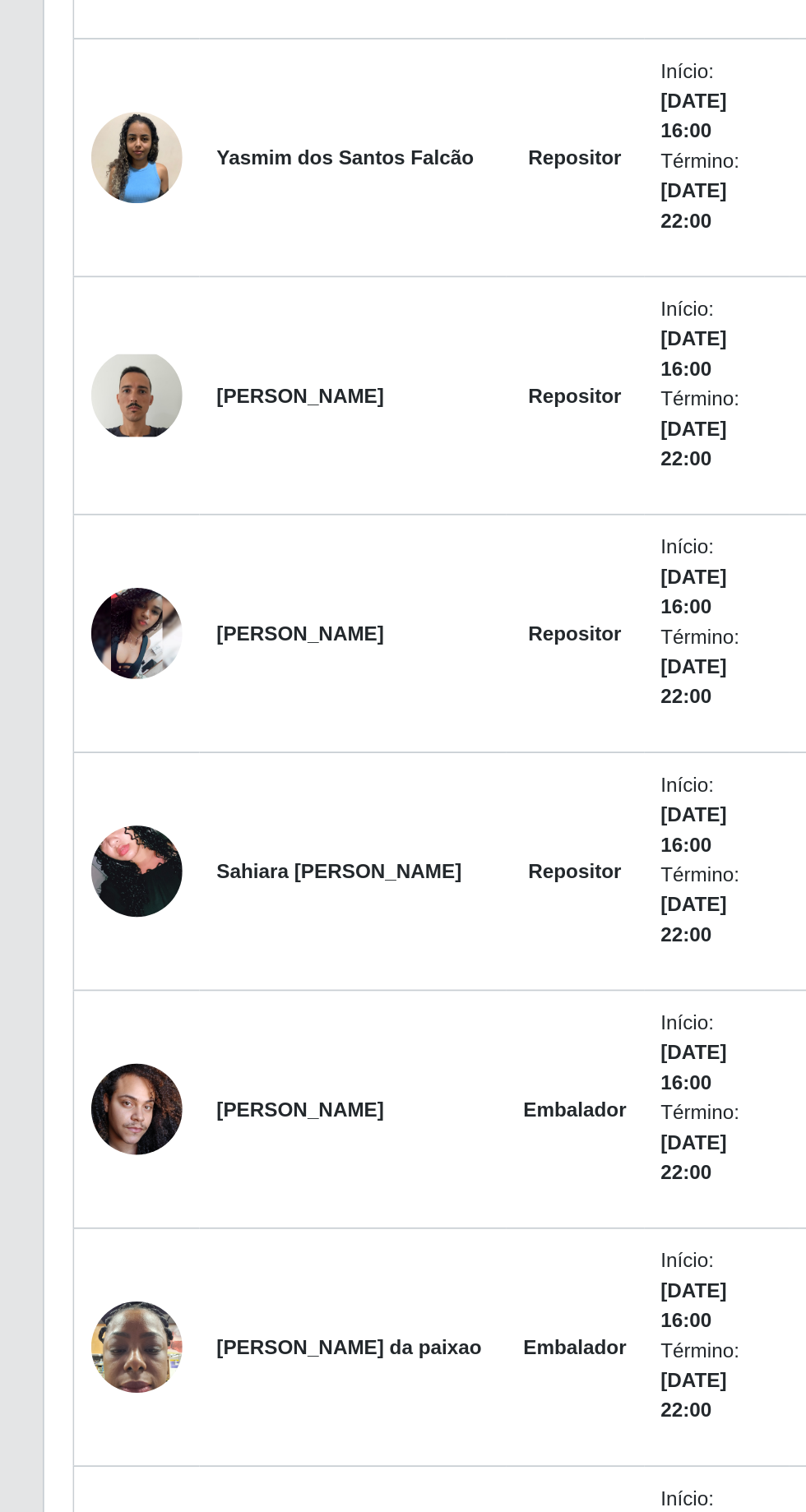
scroll to position [243, 0]
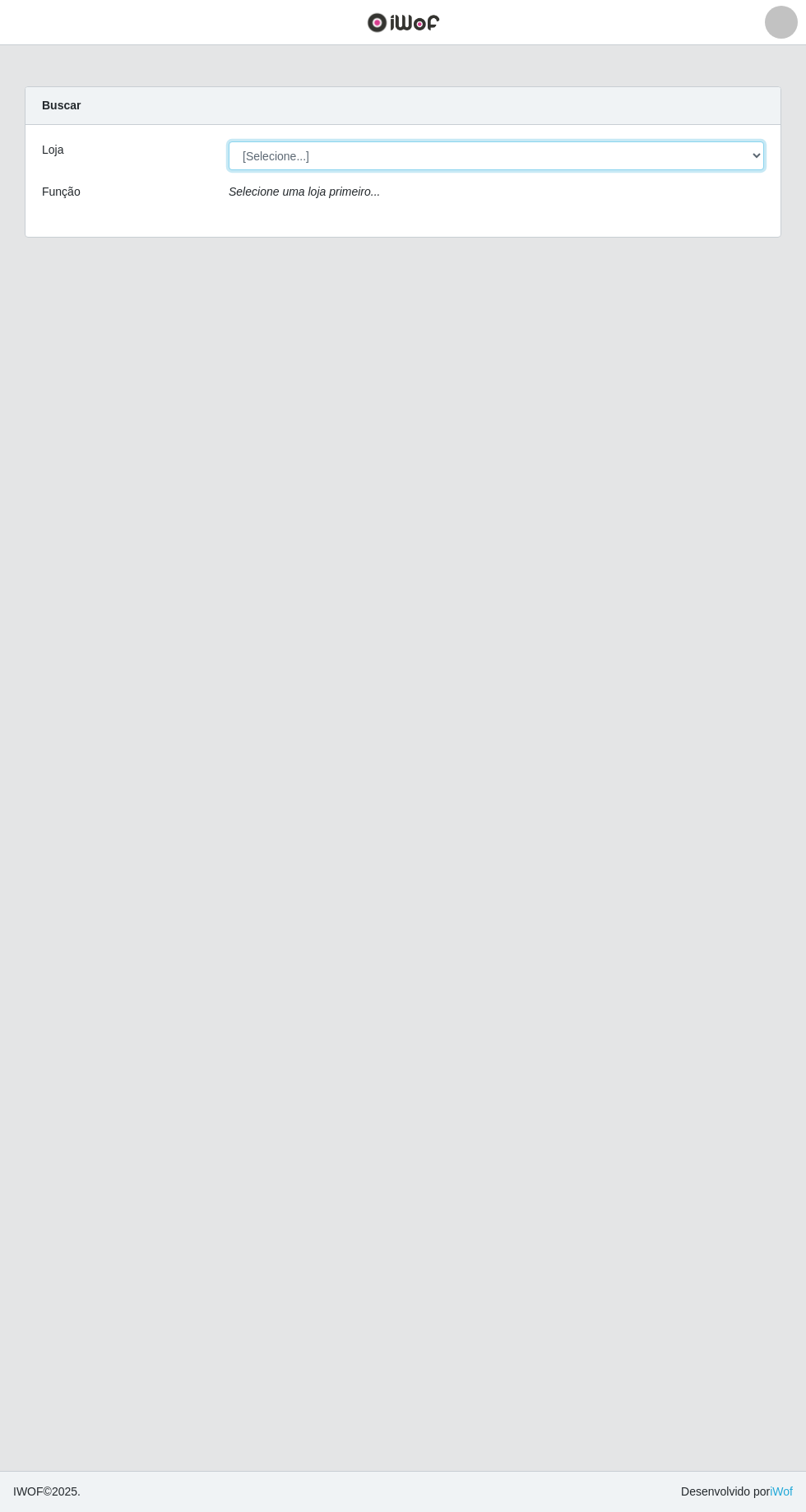
click at [763, 153] on select "[Selecione...] [GEOGRAPHIC_DATA] - [GEOGRAPHIC_DATA] - [GEOGRAPHIC_DATA] - [GEO…" at bounding box center [497, 156] width 535 height 29
select select "508"
click at [229, 142] on select "[Selecione...] [GEOGRAPHIC_DATA] - [GEOGRAPHIC_DATA] - [GEOGRAPHIC_DATA] - [GEO…" at bounding box center [497, 156] width 535 height 29
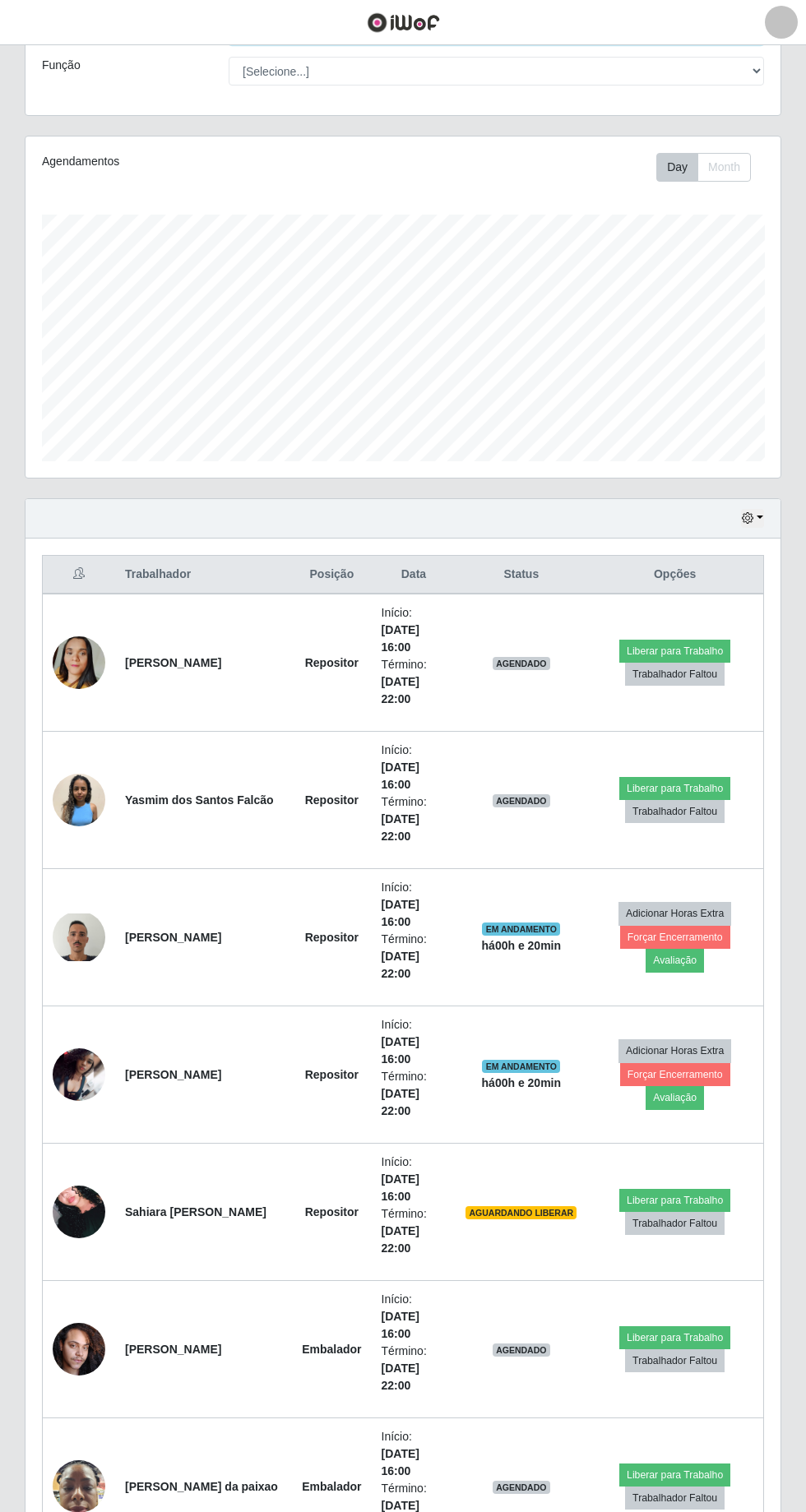
scroll to position [127, 0]
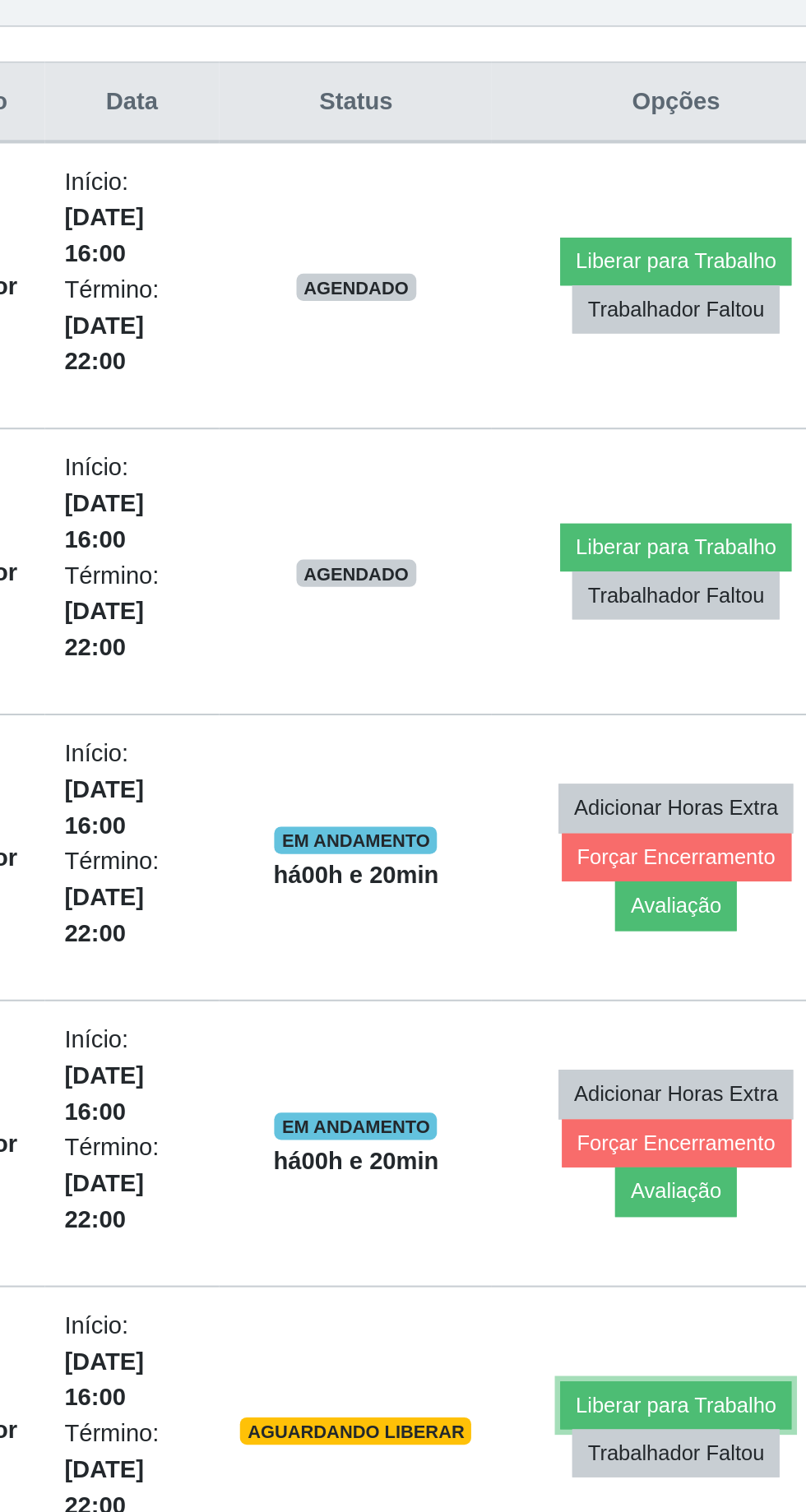
click at [652, 1189] on button "Liberar para Trabalho" at bounding box center [674, 1200] width 111 height 23
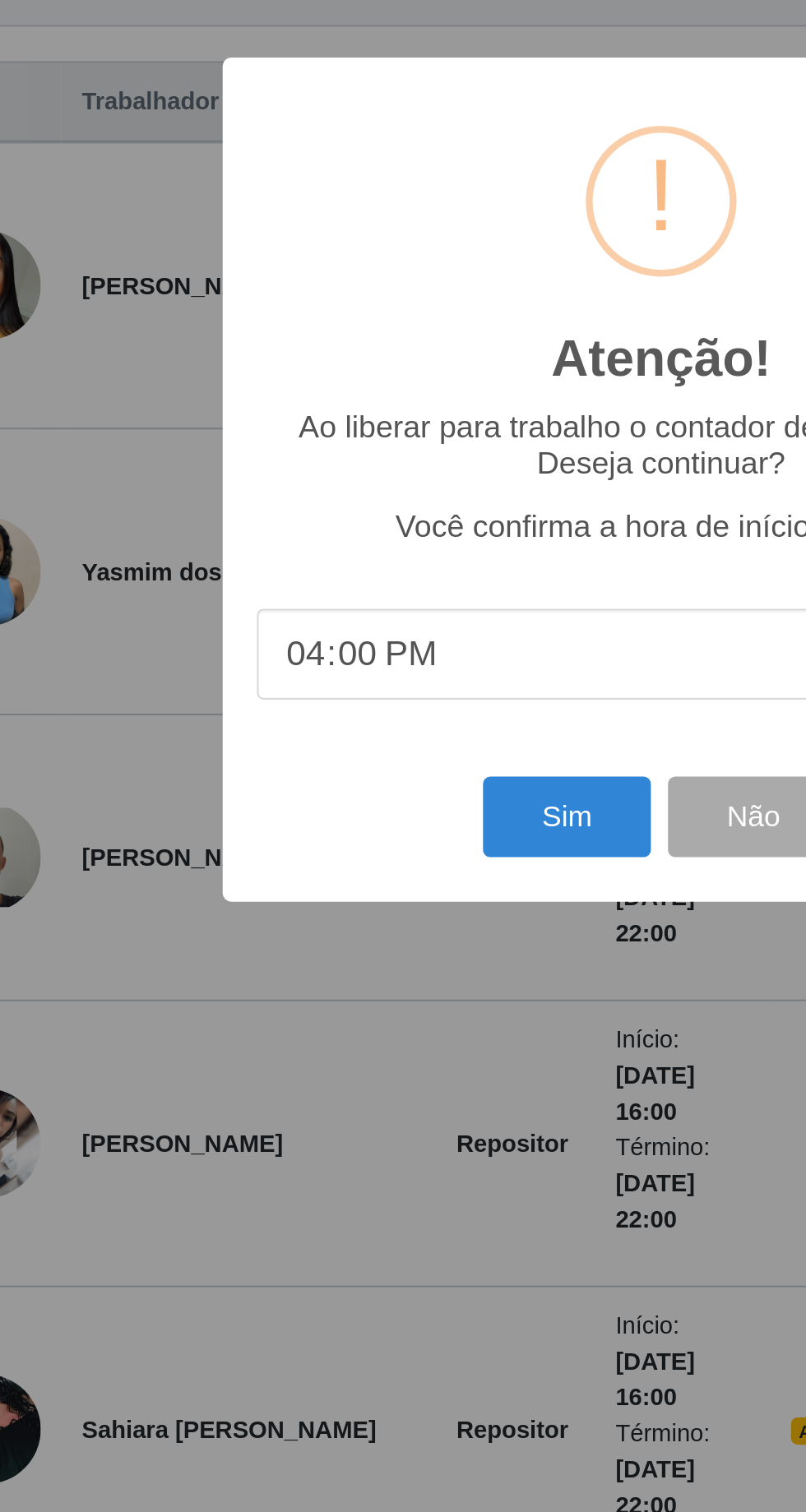
click at [318, 862] on input "16:00" at bounding box center [403, 840] width 388 height 44
type input "16:20"
click at [362, 938] on button "Sim" at bounding box center [357, 918] width 80 height 38
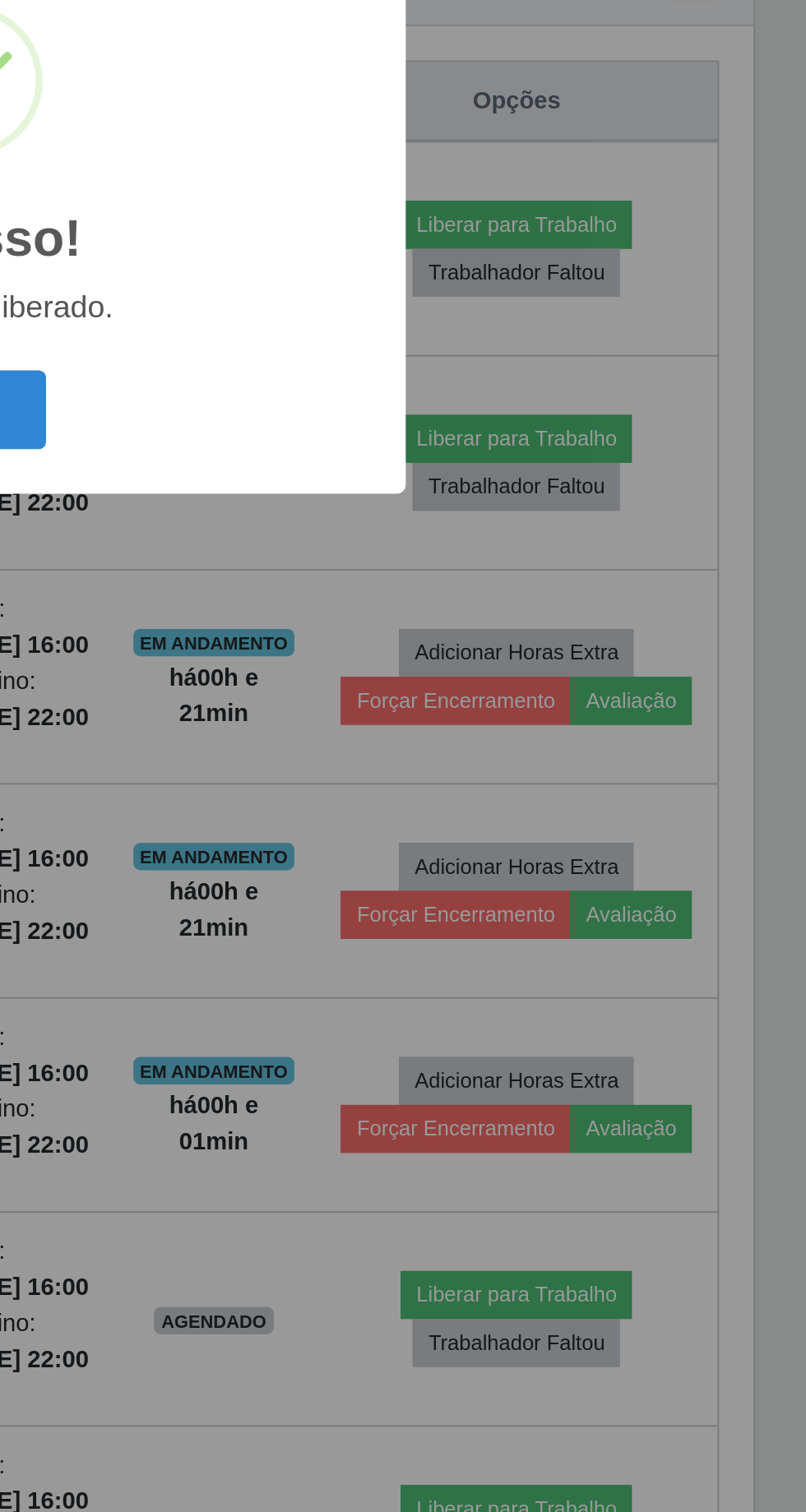
scroll to position [0, 0]
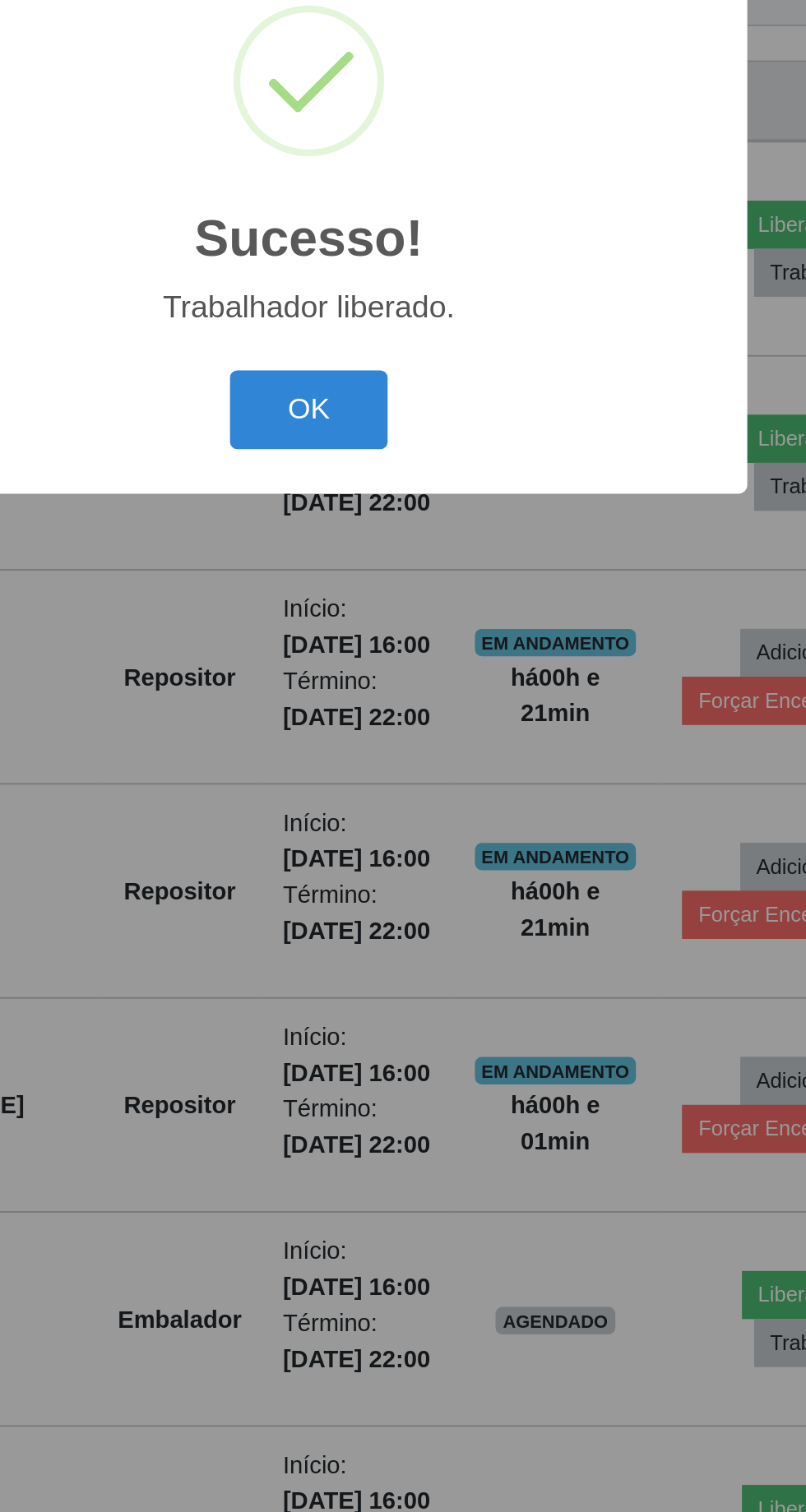
click at [414, 869] on button "OK" at bounding box center [403, 850] width 76 height 38
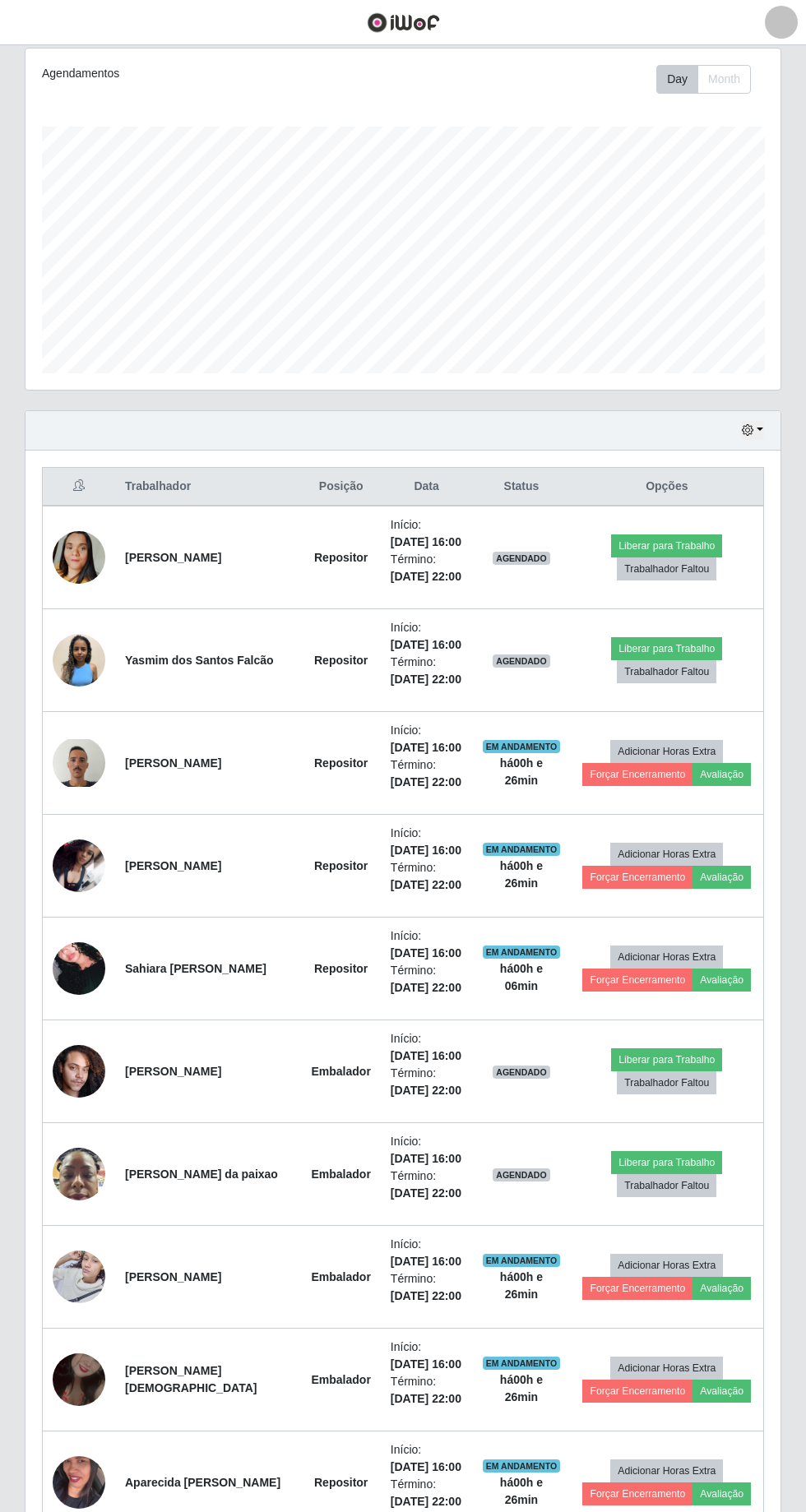
scroll to position [184, 0]
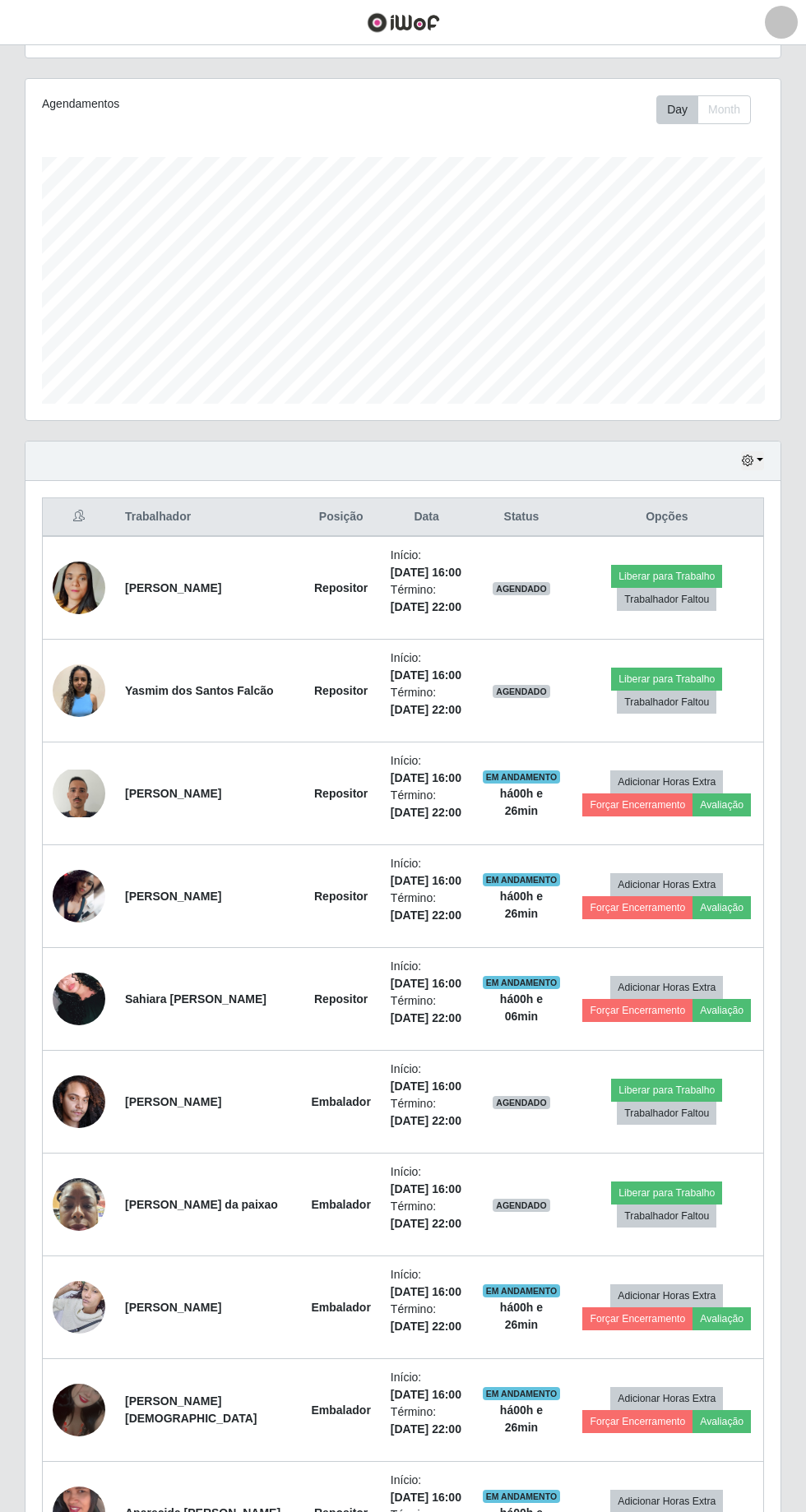
click at [245, 586] on td "[PERSON_NAME]" at bounding box center [208, 587] width 186 height 104
click at [668, 568] on button "Liberar para Trabalho" at bounding box center [666, 576] width 111 height 23
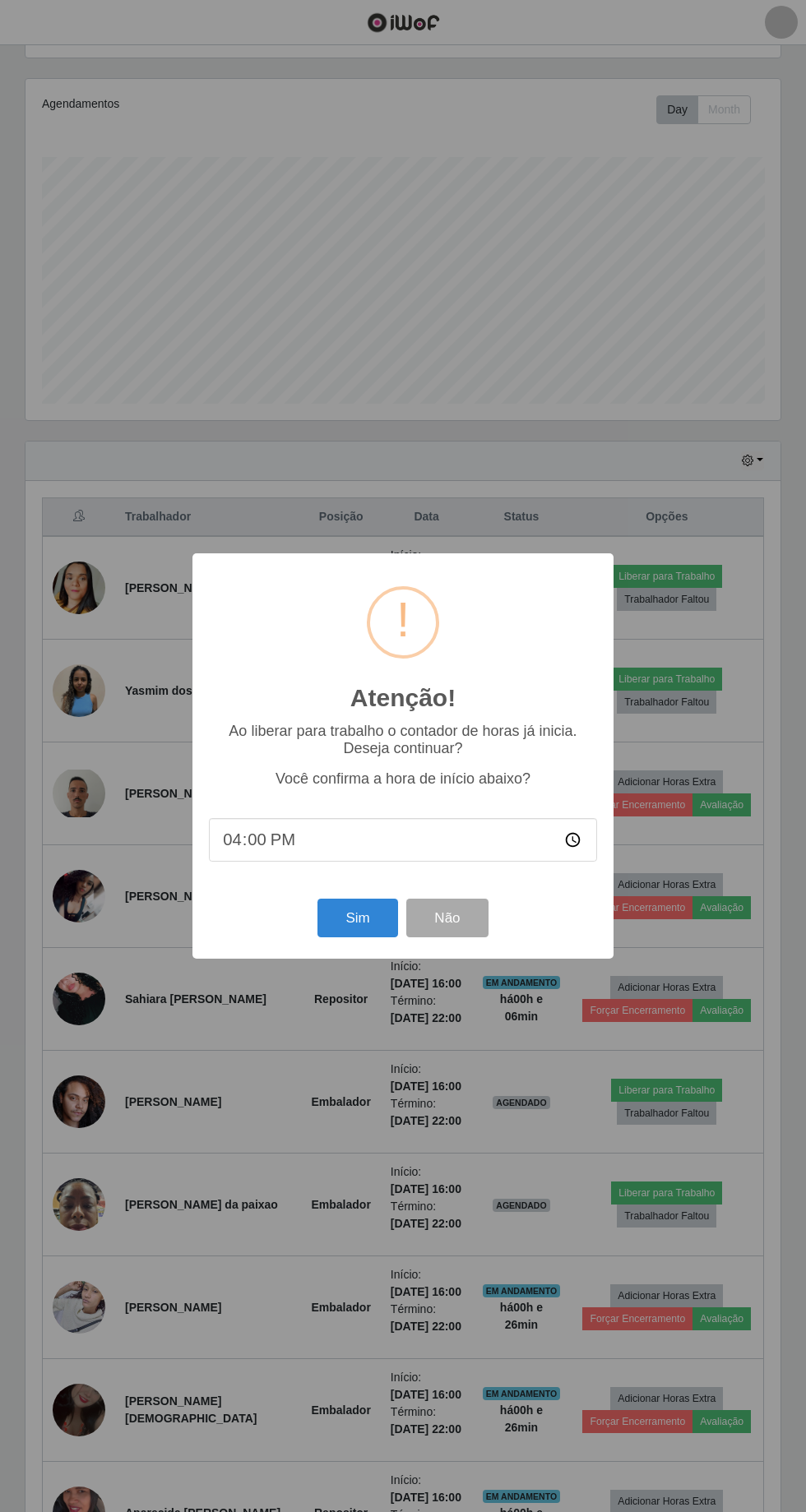
click at [339, 862] on input "16:00" at bounding box center [403, 840] width 388 height 44
type input "16:20"
click at [363, 938] on button "Sim" at bounding box center [357, 918] width 80 height 38
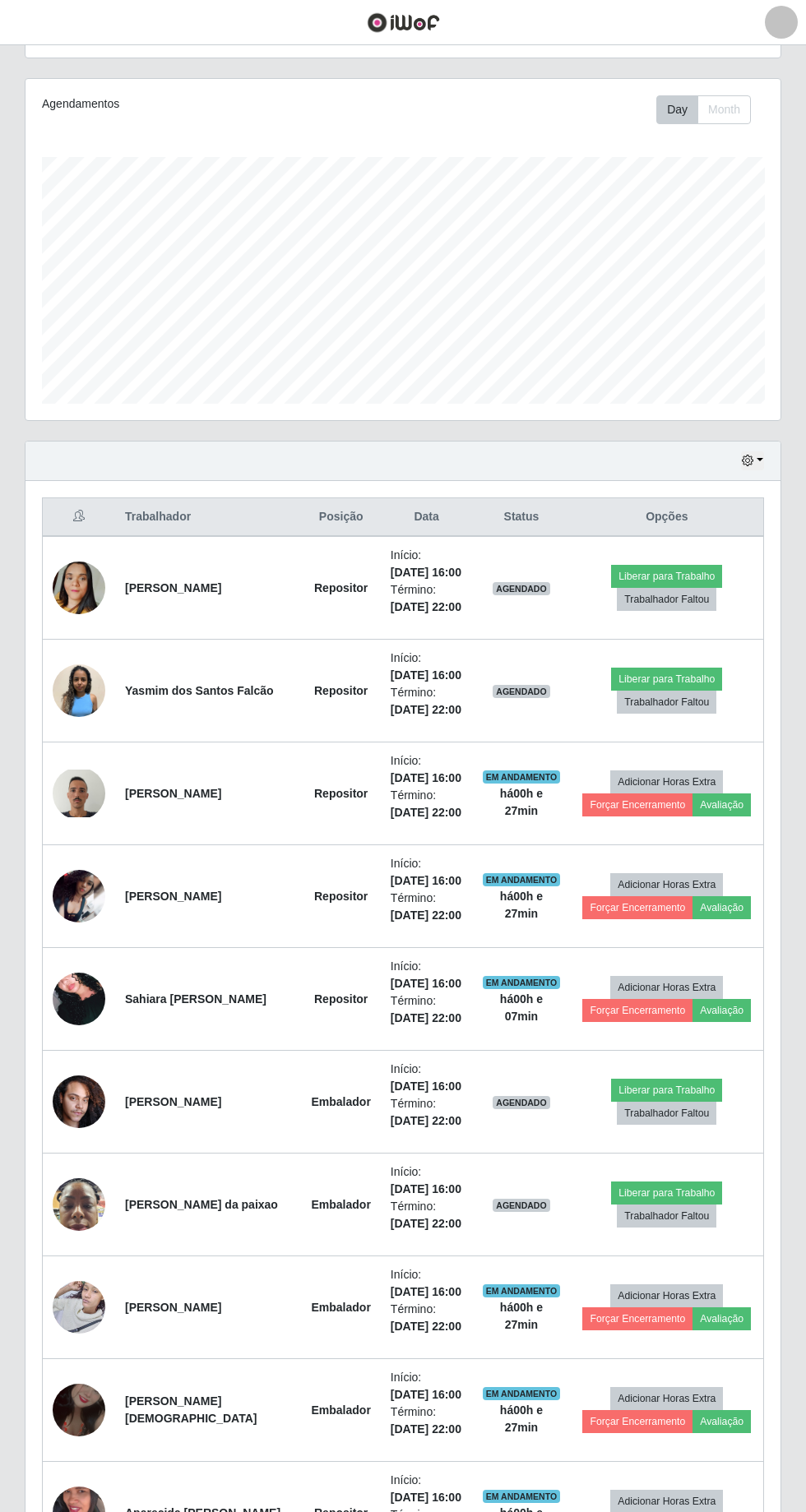
scroll to position [0, 0]
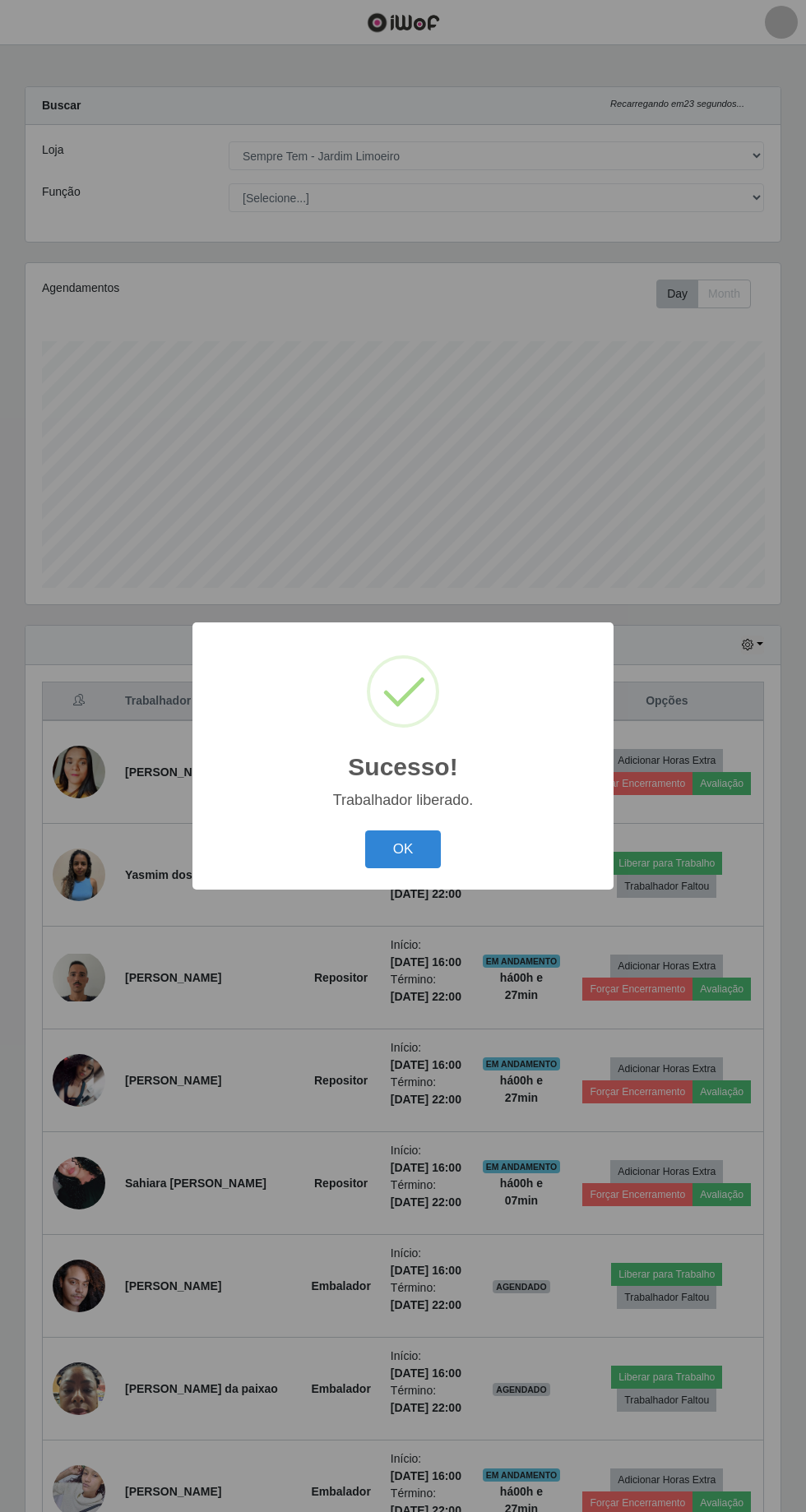
click at [420, 869] on button "OK" at bounding box center [403, 850] width 76 height 38
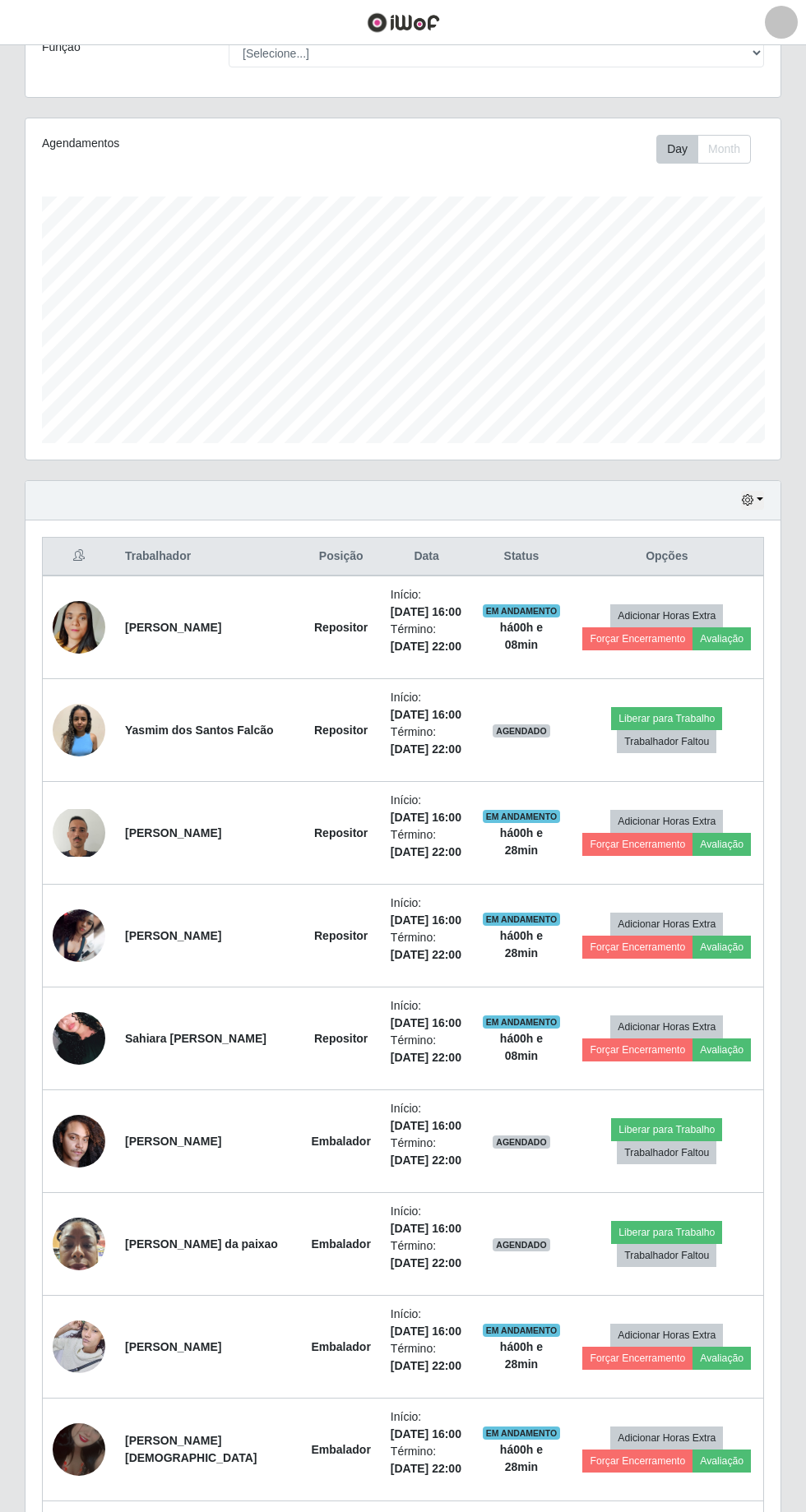
scroll to position [197, 0]
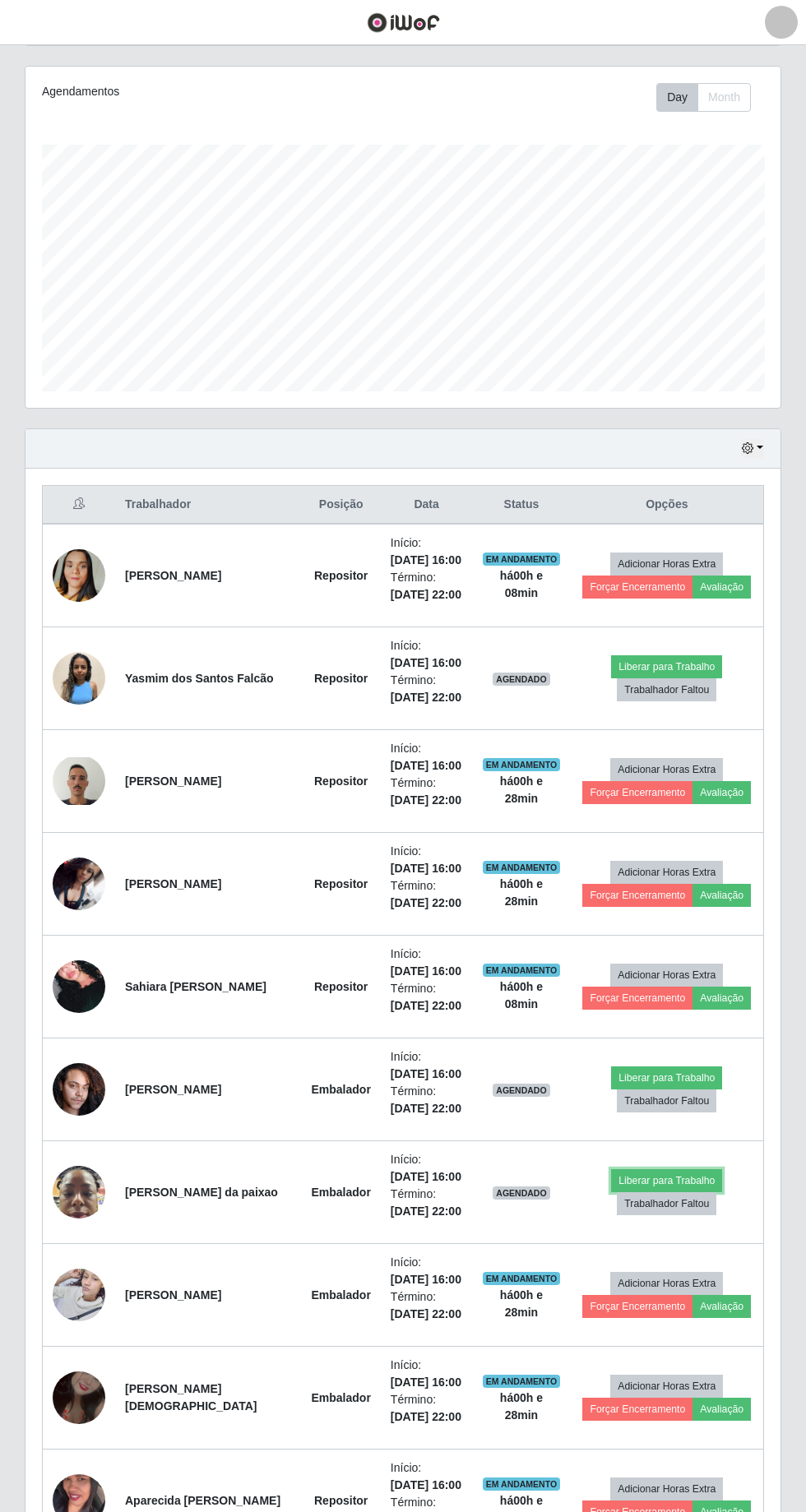
click at [664, 1176] on button "Liberar para Trabalho" at bounding box center [666, 1181] width 111 height 23
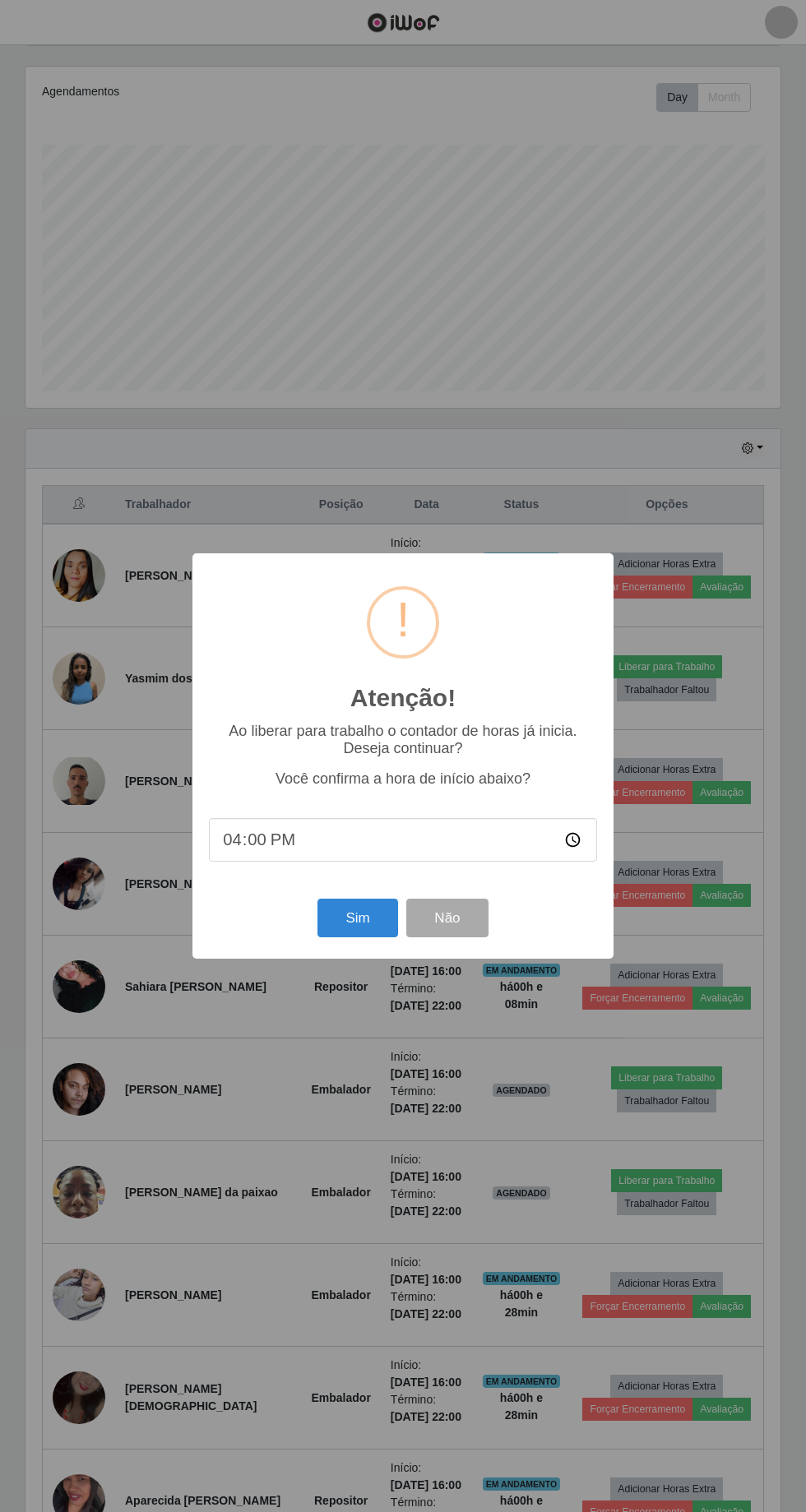
click at [332, 862] on input "16:00" at bounding box center [403, 840] width 388 height 44
type input "16:25"
click at [364, 938] on button "Sim" at bounding box center [357, 918] width 80 height 38
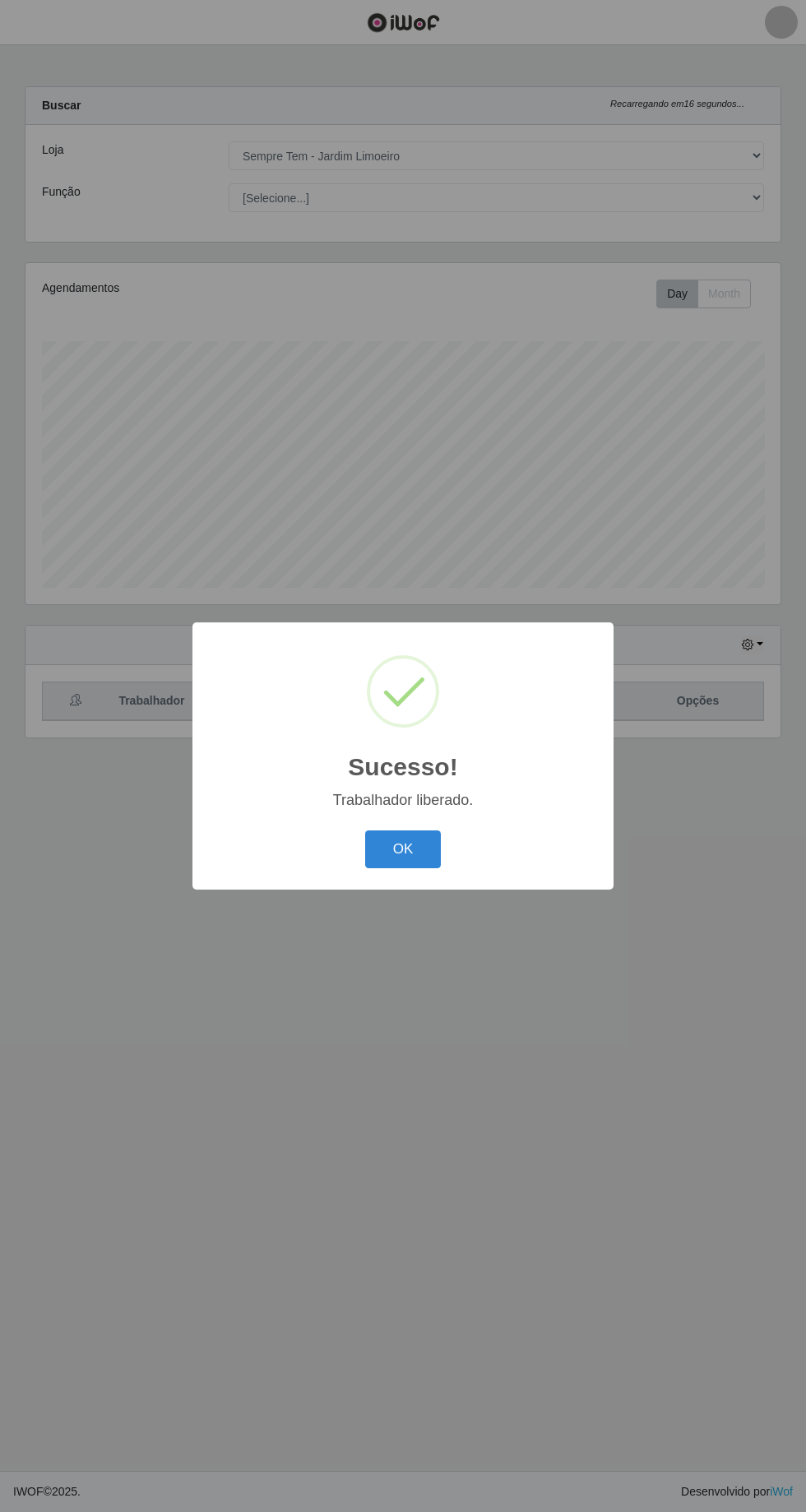
scroll to position [0, 0]
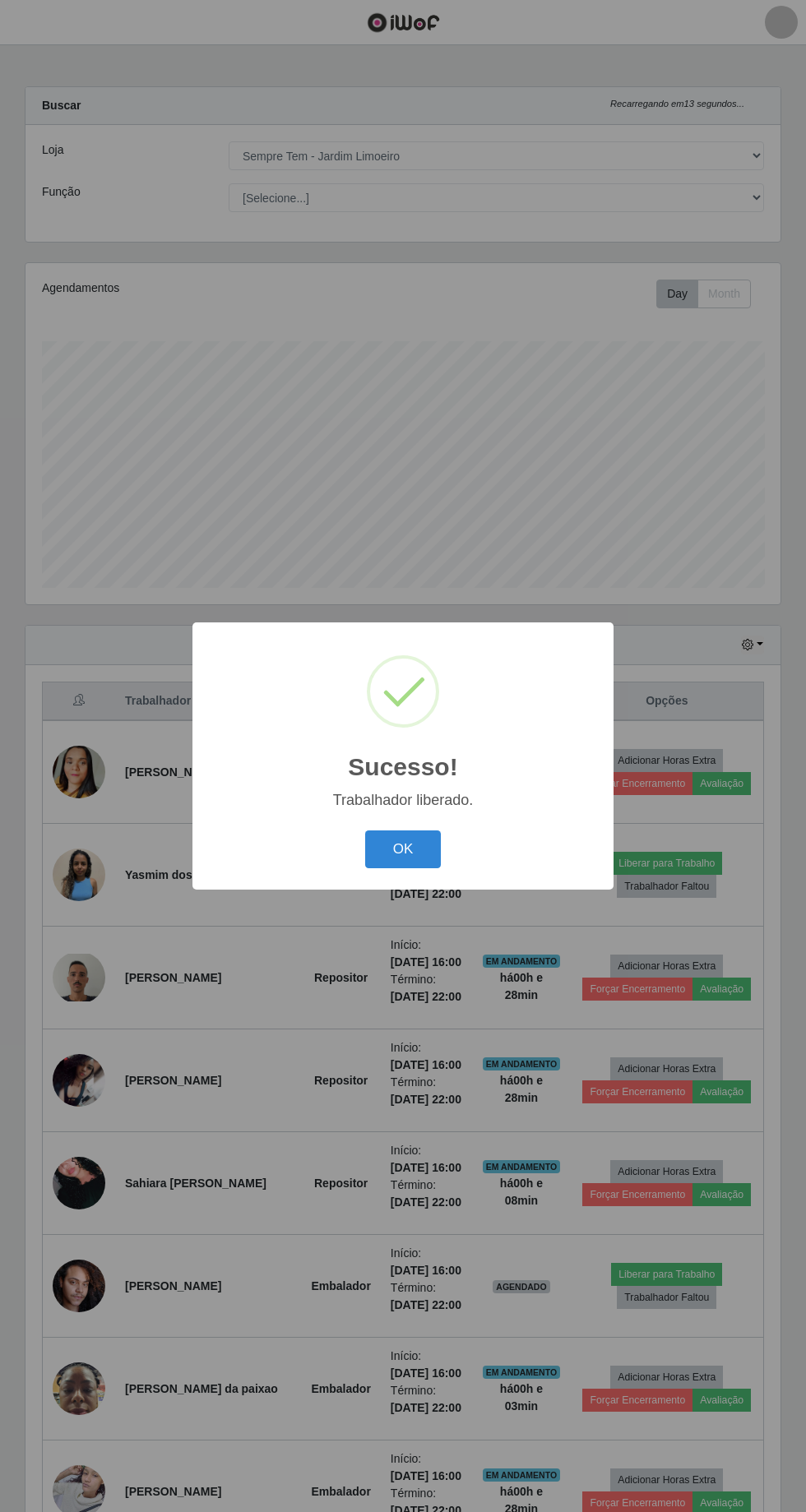
click at [435, 869] on button "OK" at bounding box center [403, 850] width 76 height 38
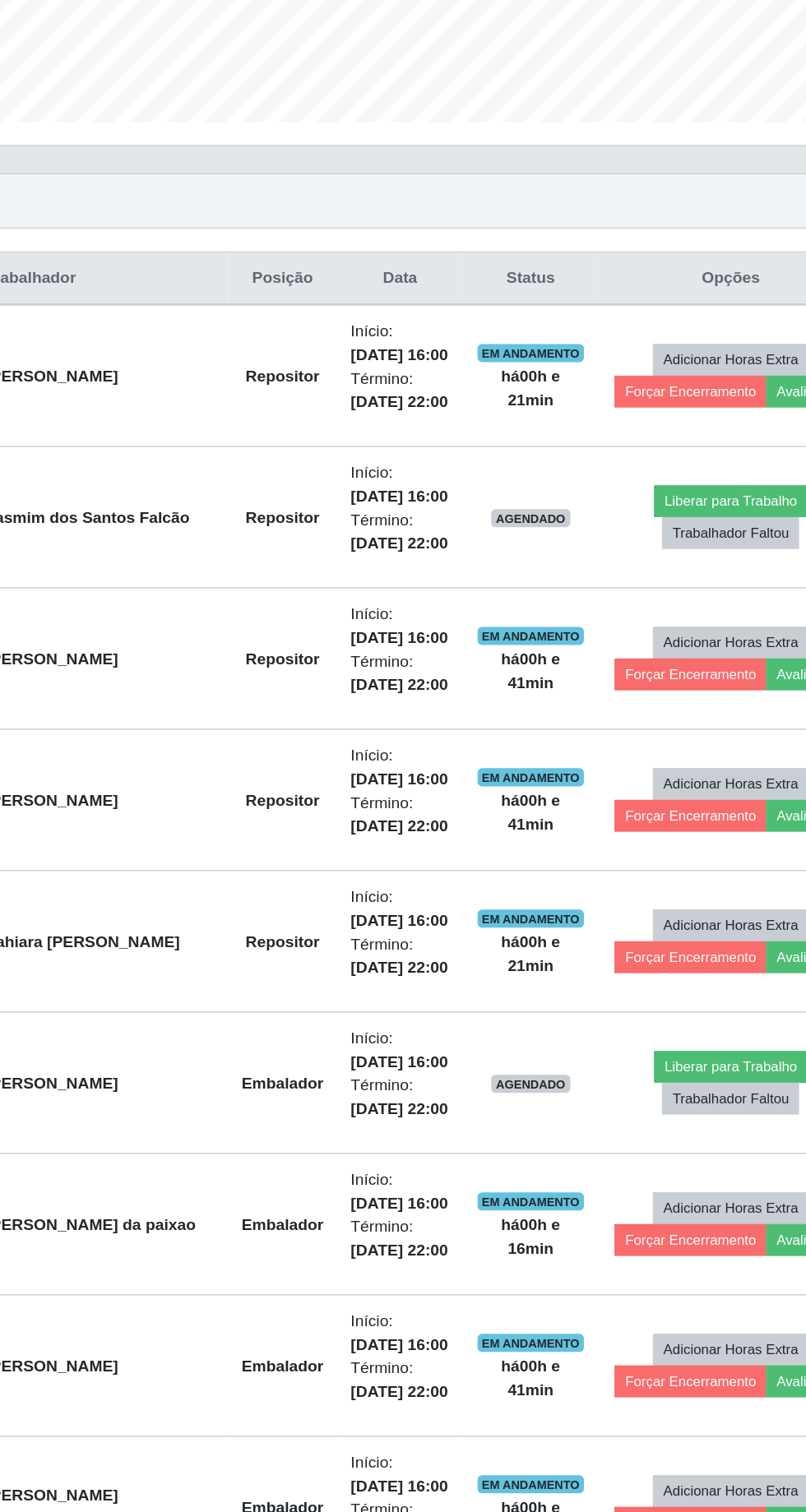
scroll to position [197, 0]
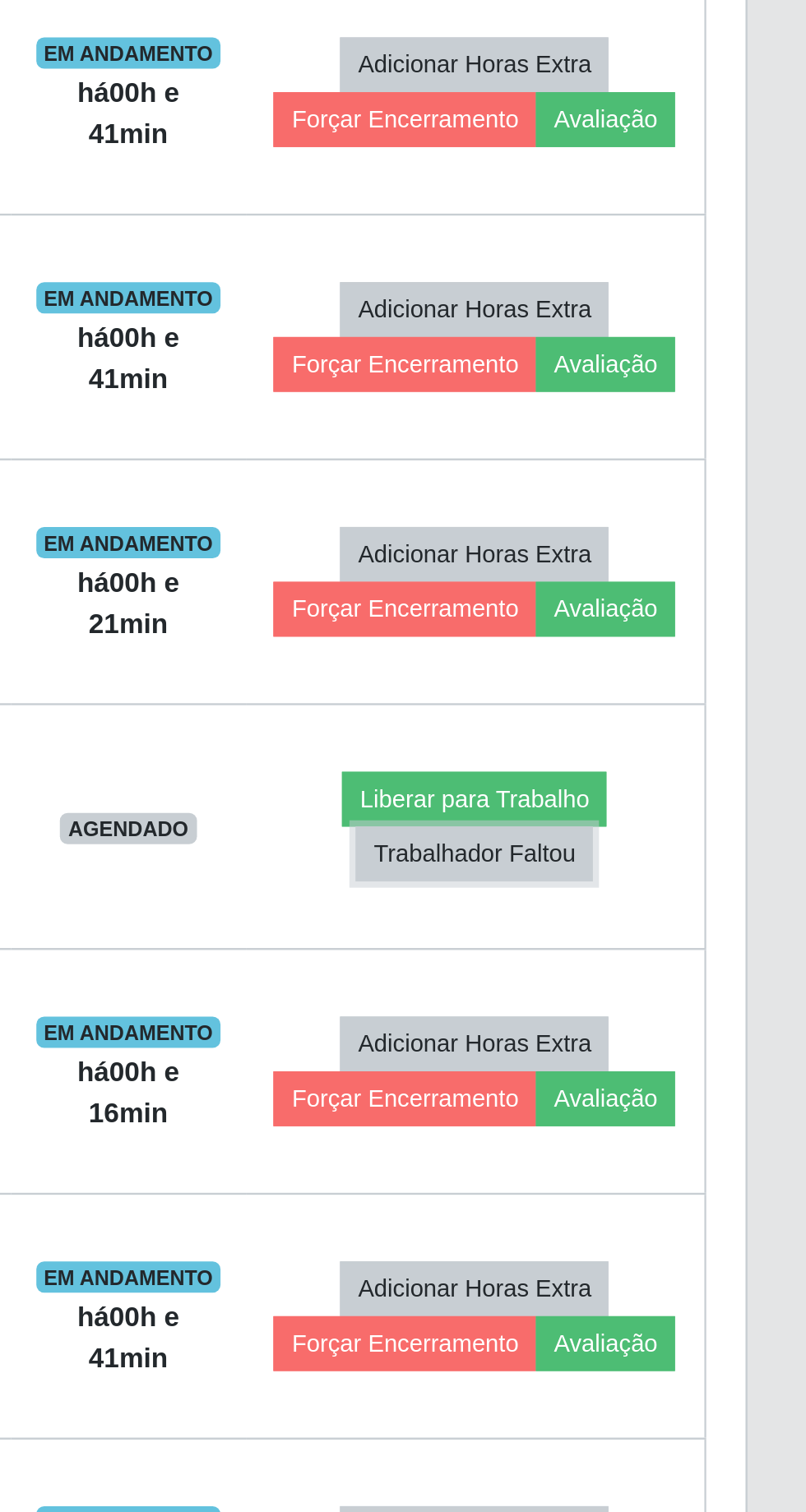
click at [642, 1099] on button "Trabalhador Faltou" at bounding box center [667, 1101] width 100 height 23
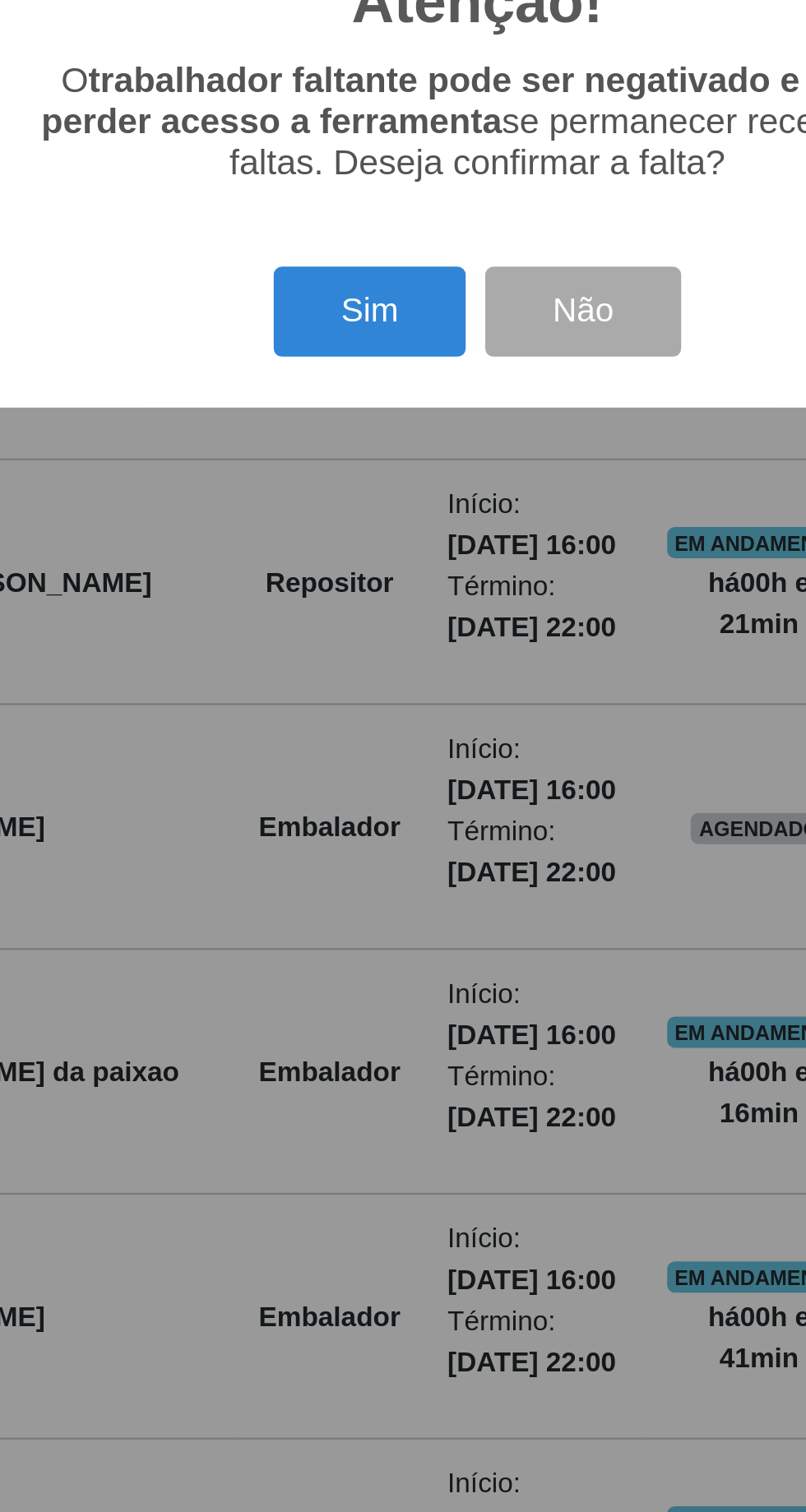
click at [360, 893] on button "Sim" at bounding box center [357, 874] width 80 height 38
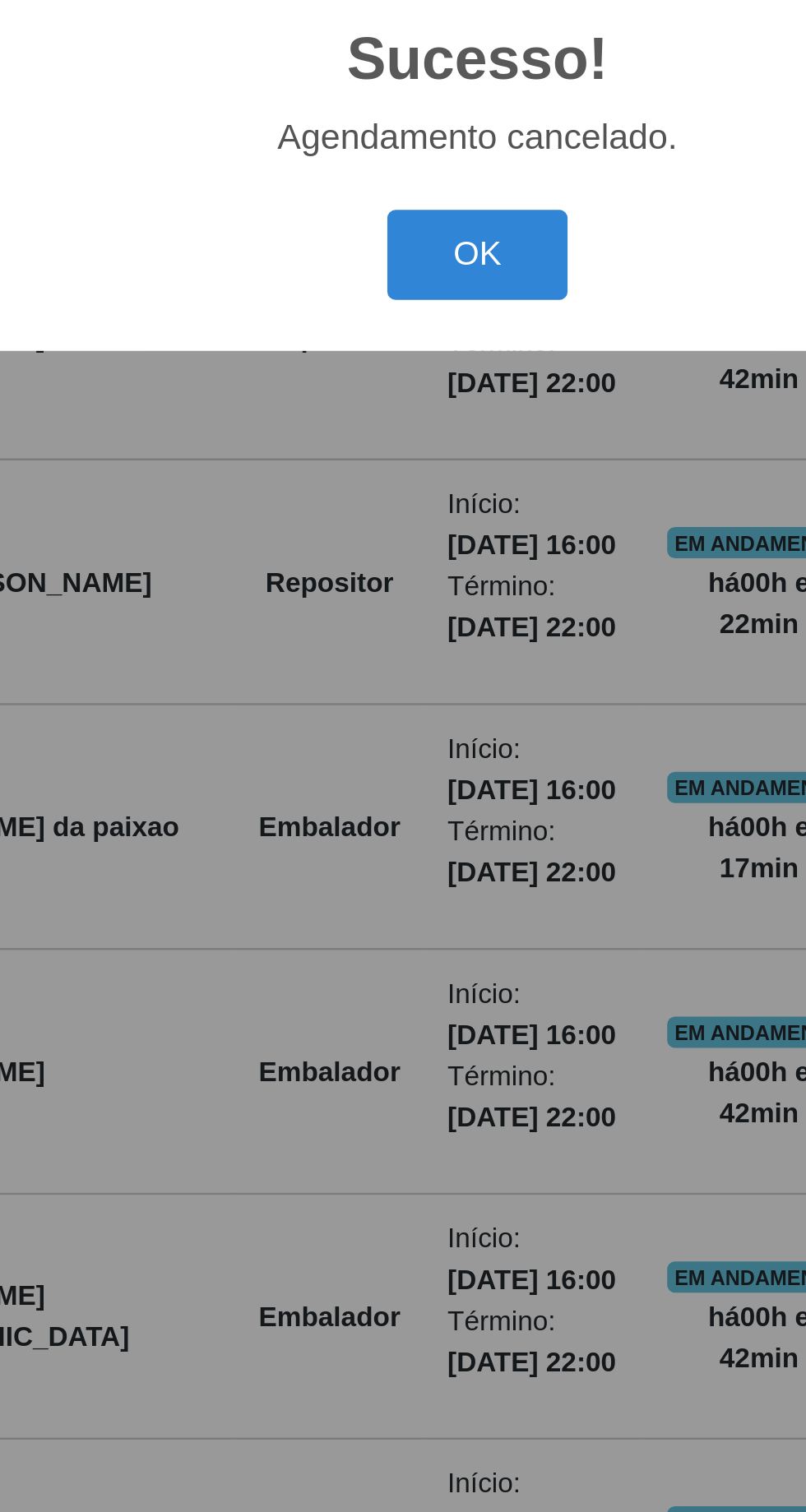
scroll to position [94, 0]
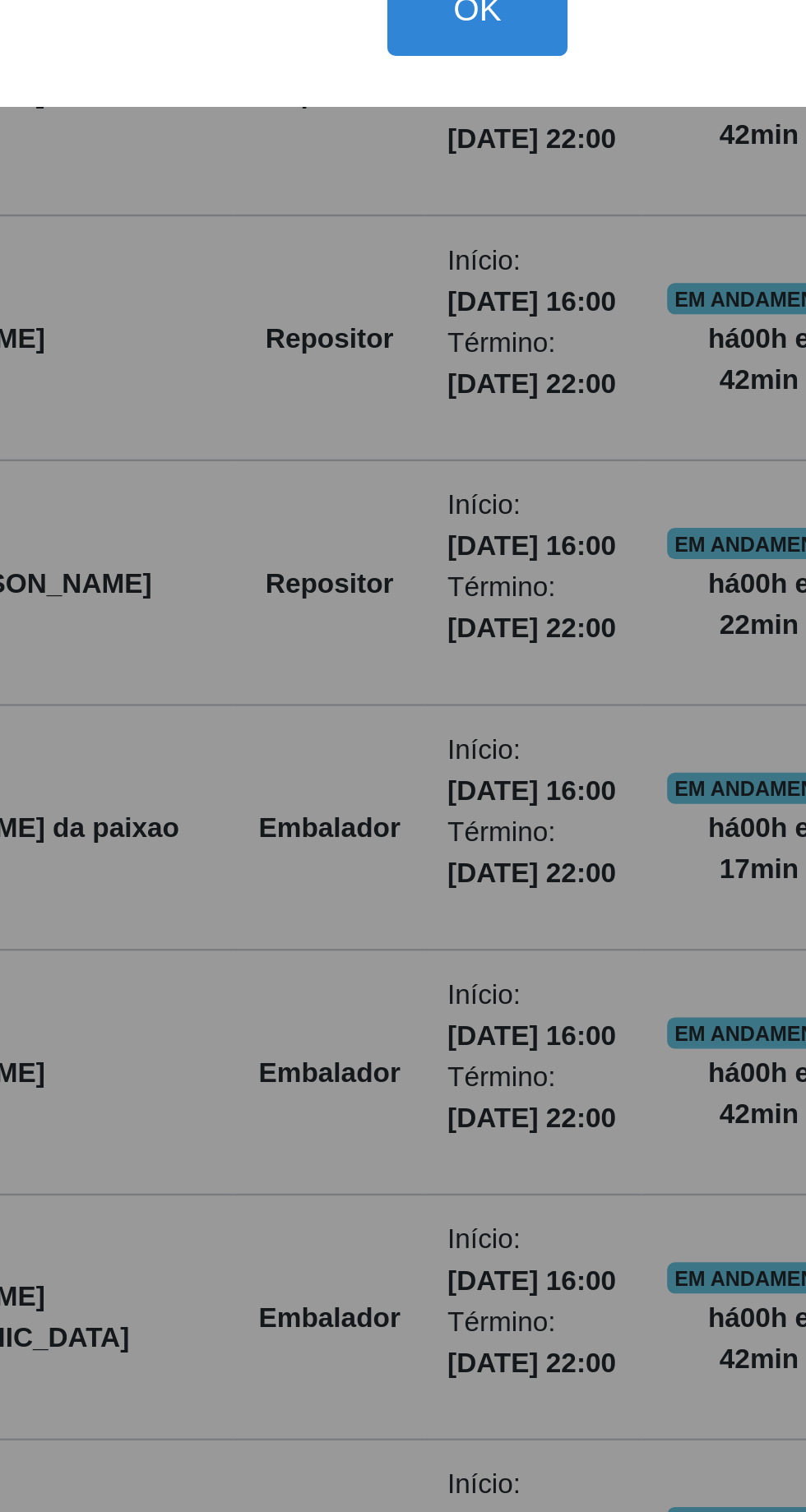
click at [404, 869] on button "OK" at bounding box center [403, 850] width 76 height 38
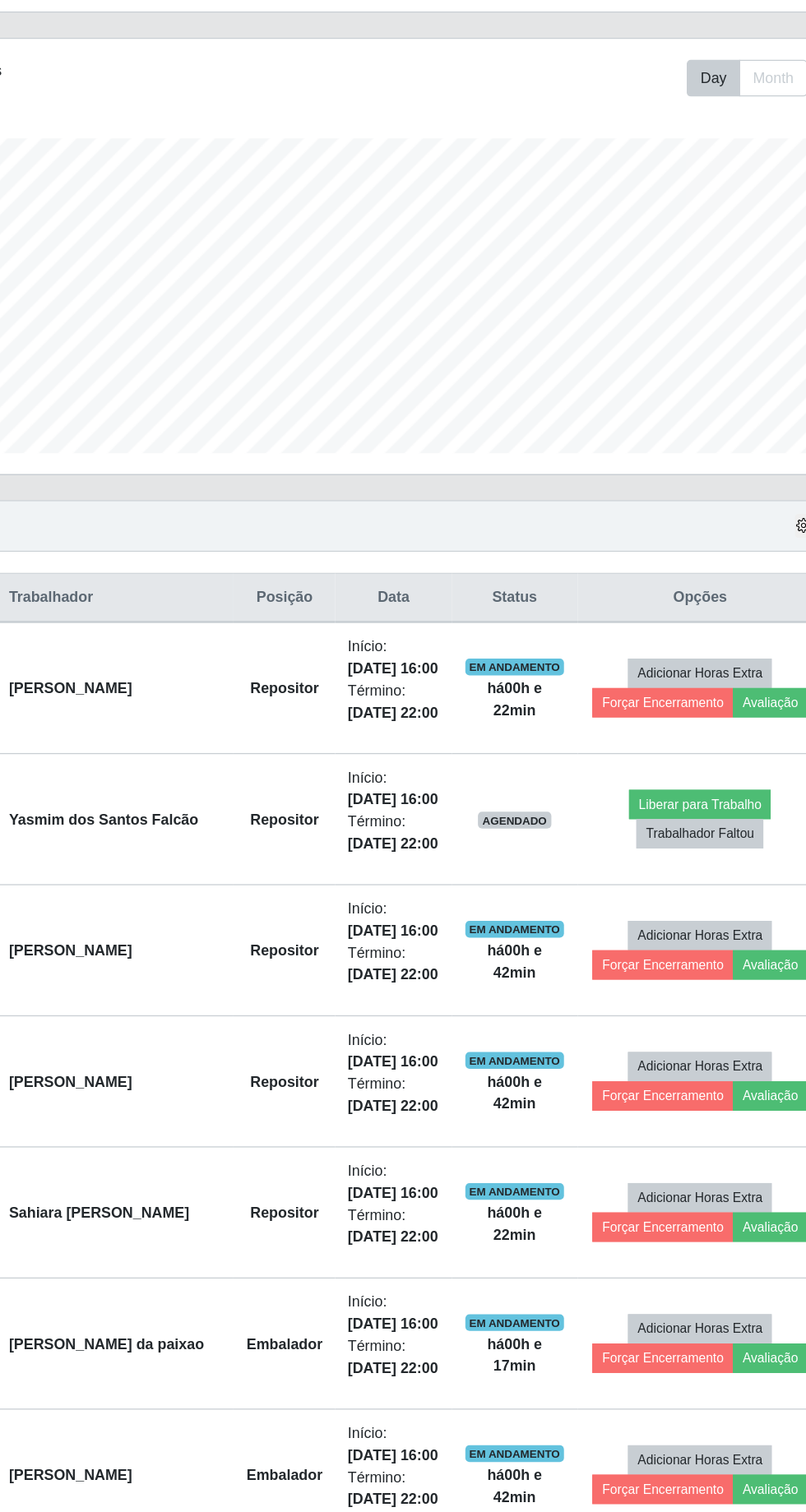
scroll to position [45, 0]
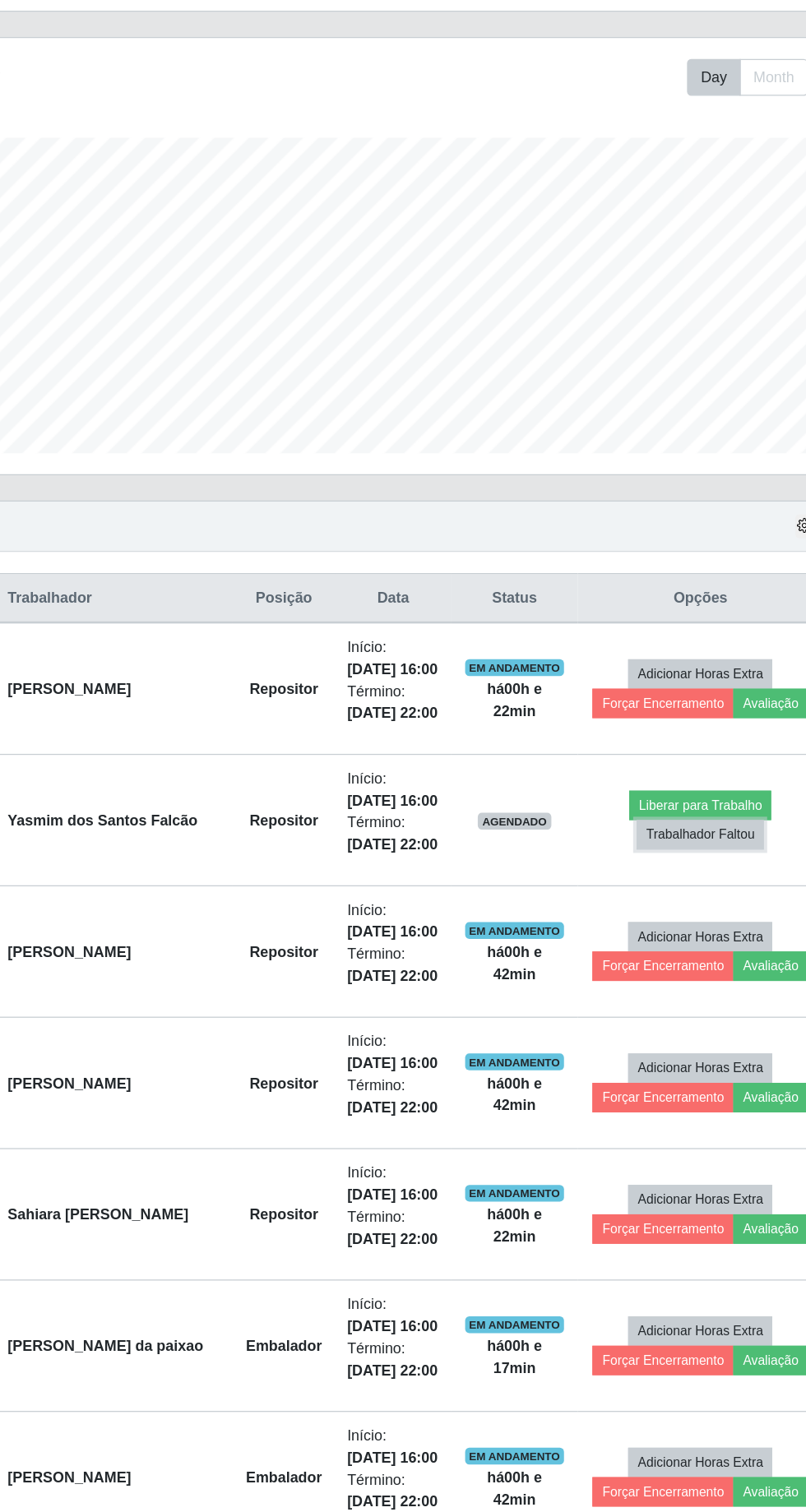
click at [659, 836] on button "Trabalhador Faltou" at bounding box center [667, 842] width 100 height 23
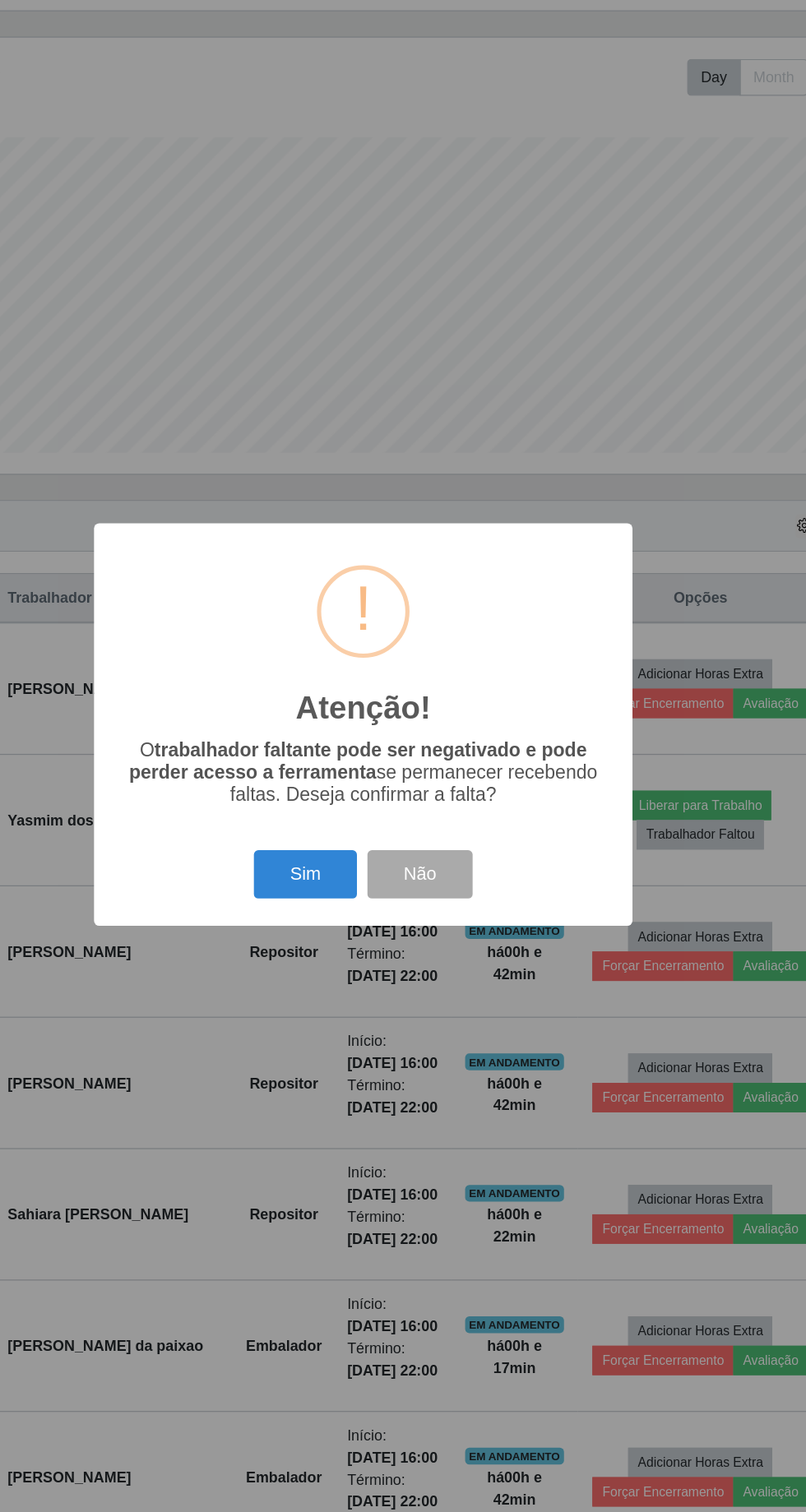
click at [365, 893] on button "Sim" at bounding box center [357, 874] width 80 height 38
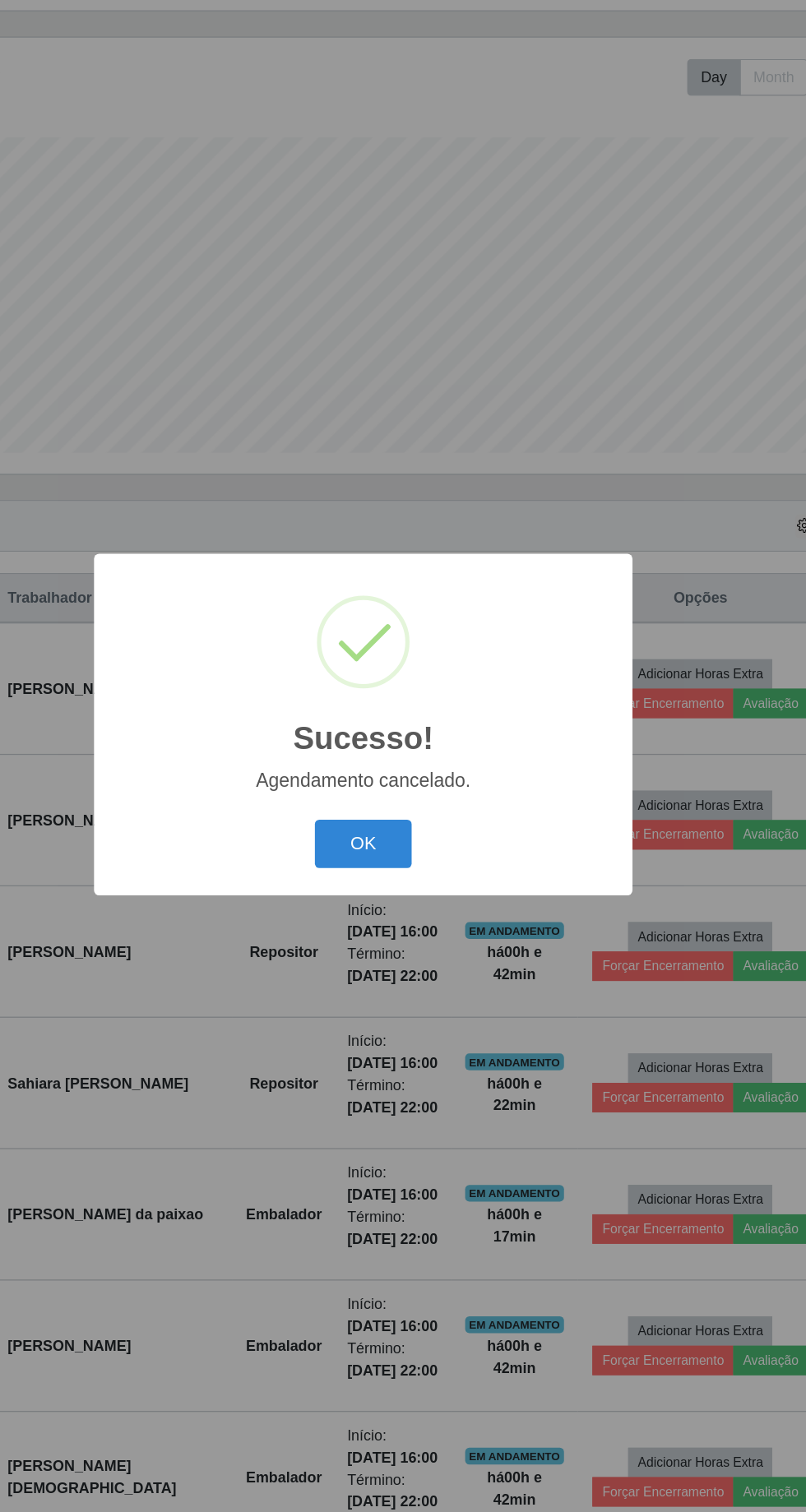
scroll to position [0, 0]
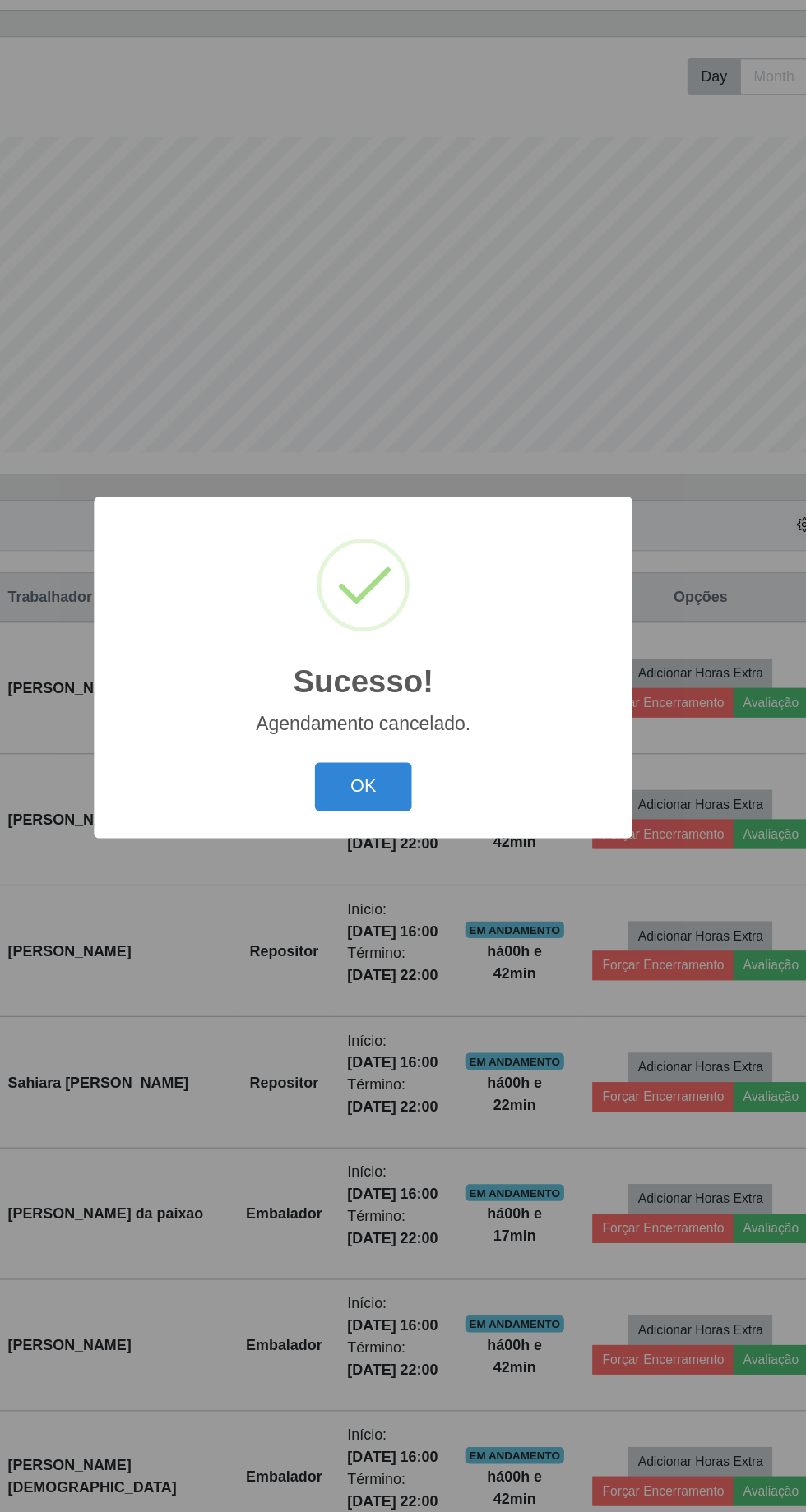
click at [409, 869] on button "OK" at bounding box center [403, 850] width 76 height 38
